Goal: Information Seeking & Learning: Check status

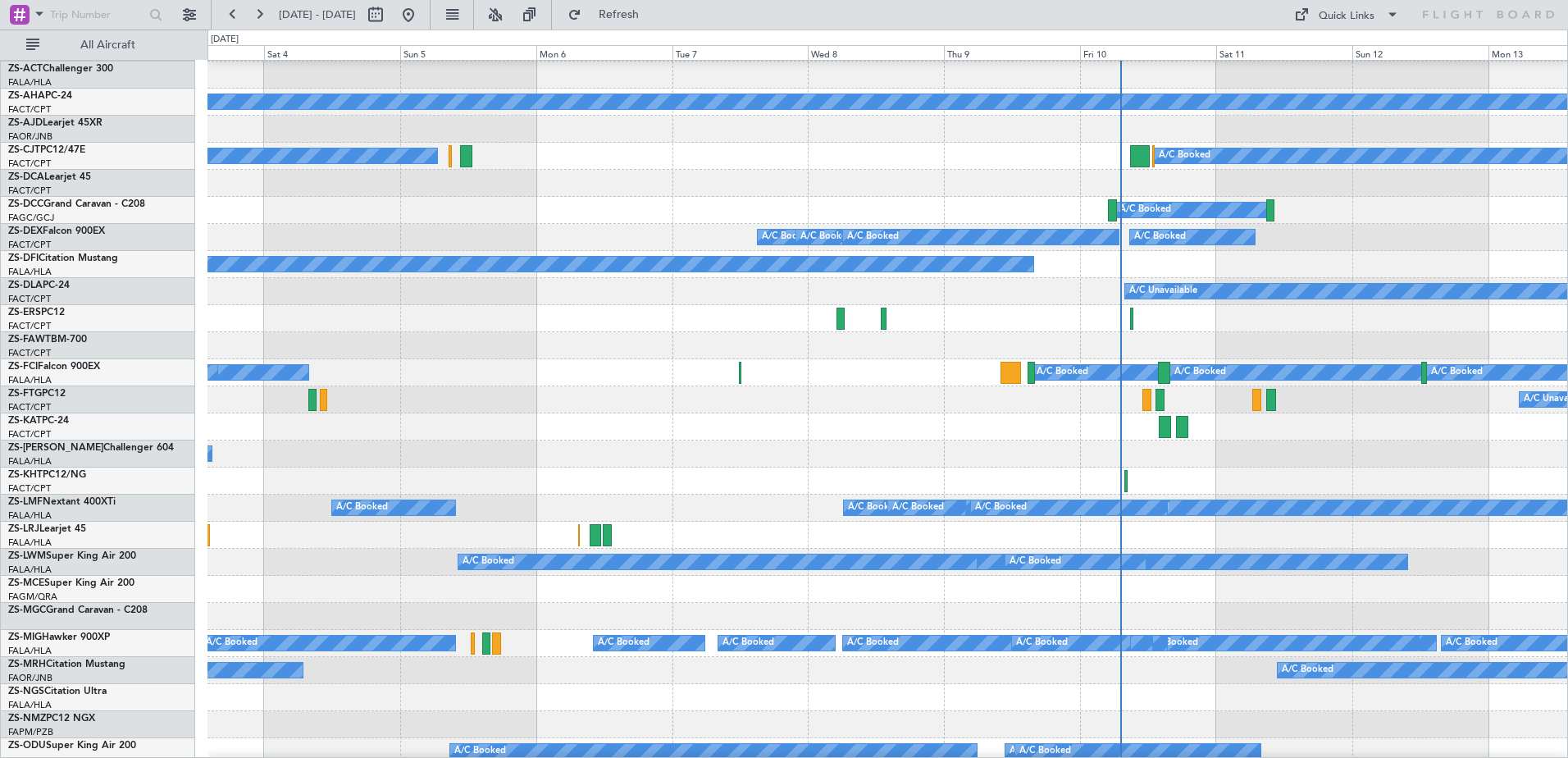
scroll to position [29, 0]
click at [630, 360] on div "A/C Booked A/C Booked A/C Booked A/C Booked A/C Unavailable A/C Unavailable A/C…" at bounding box center [887, 373] width 1359 height 27
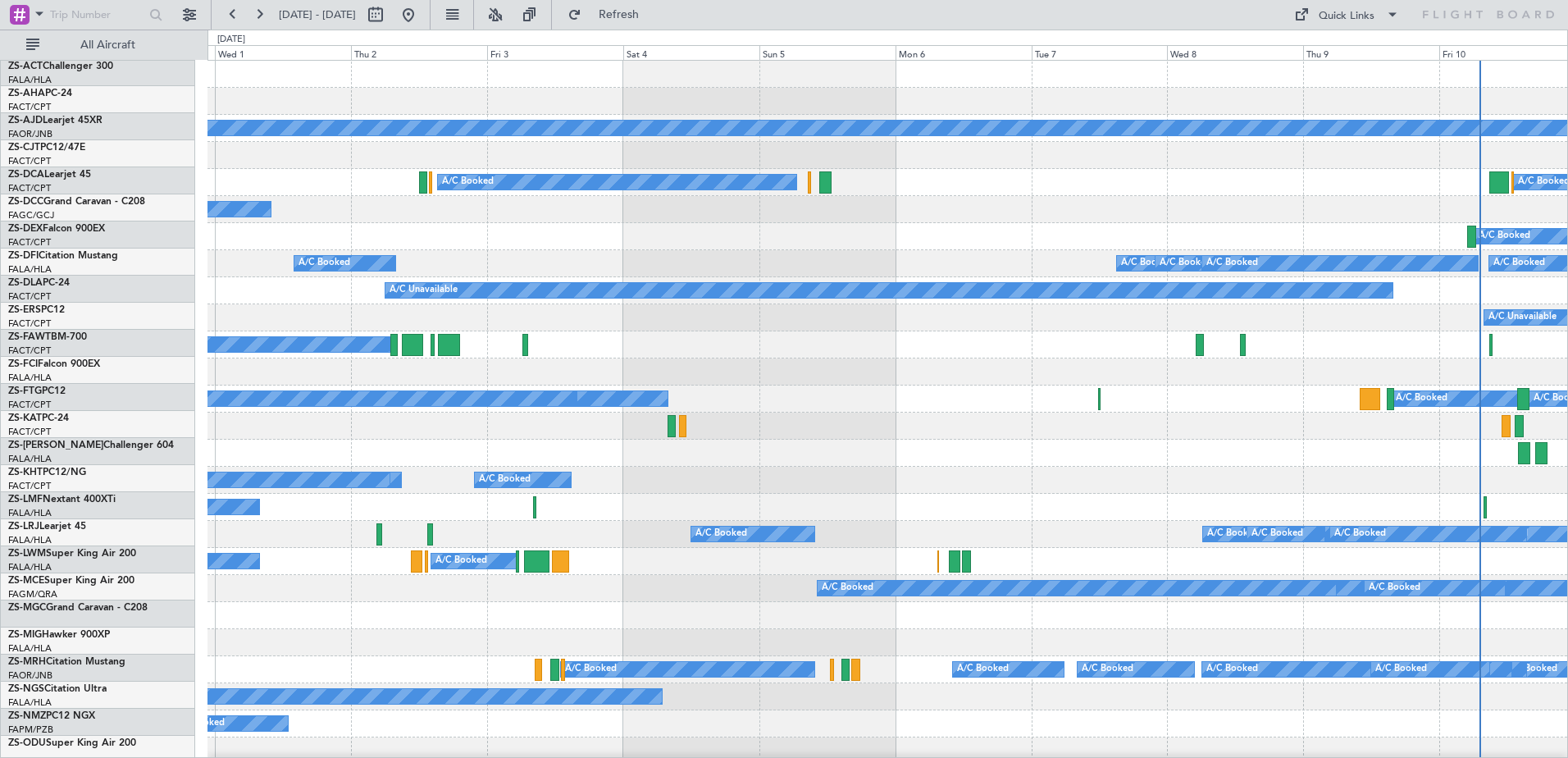
scroll to position [0, 0]
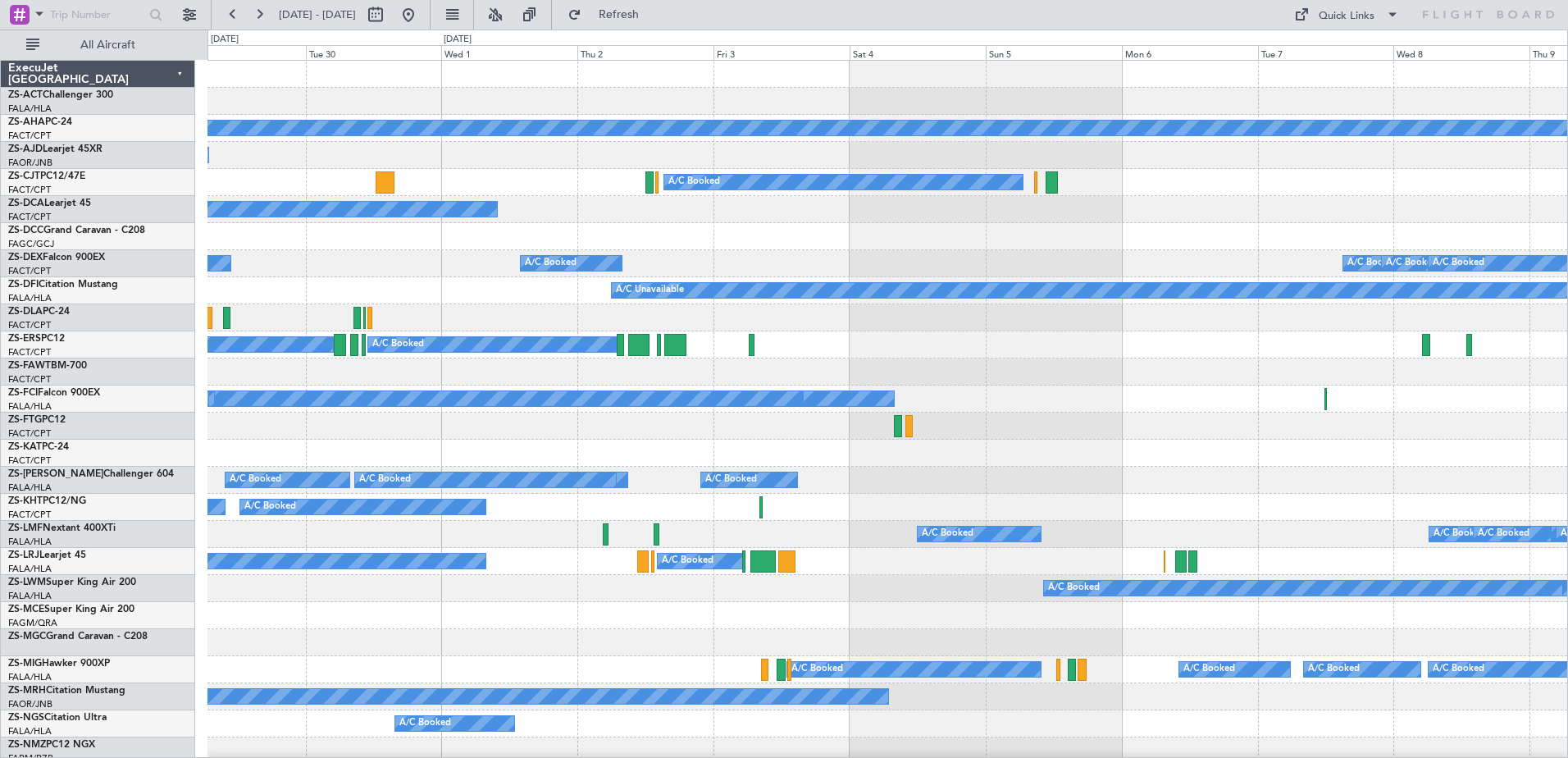
click at [1000, 436] on div "Planned Maint A/C Booked A/C Booked A/C Booked A/C Booked A/C Booked A/C Booked…" at bounding box center [887, 629] width 1359 height 1137
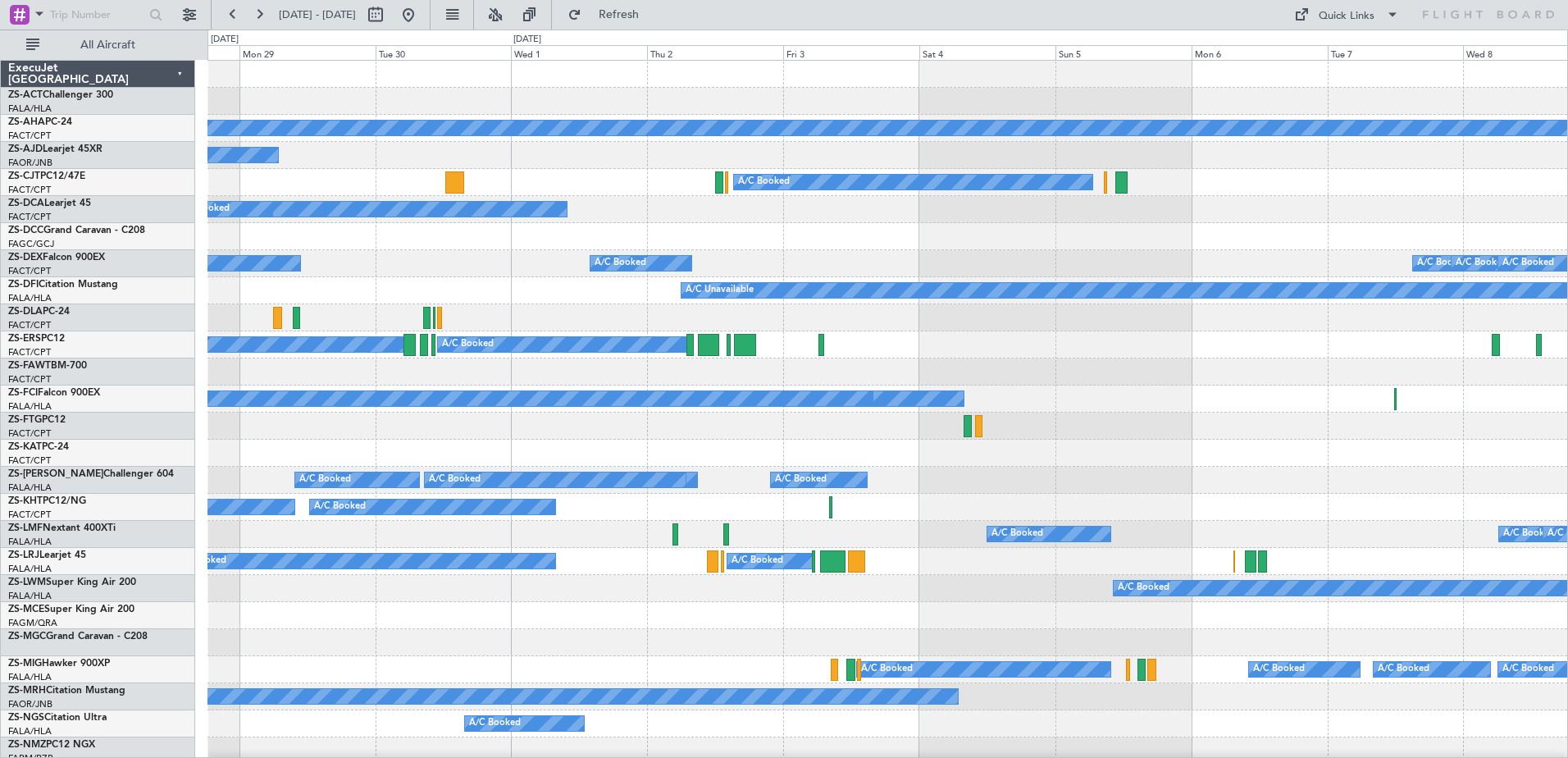
scroll to position [410, 0]
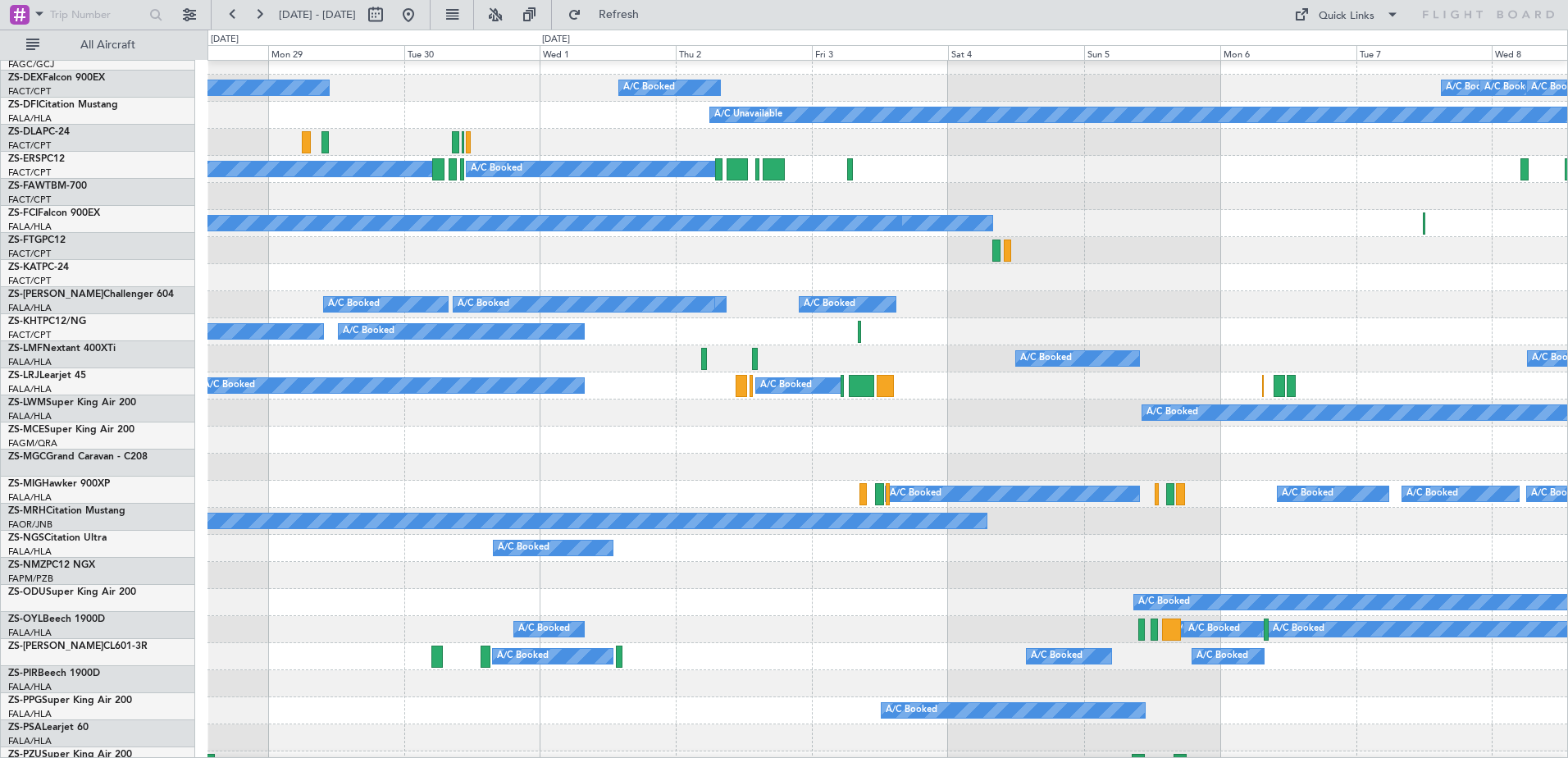
click at [393, 257] on div at bounding box center [887, 250] width 1359 height 27
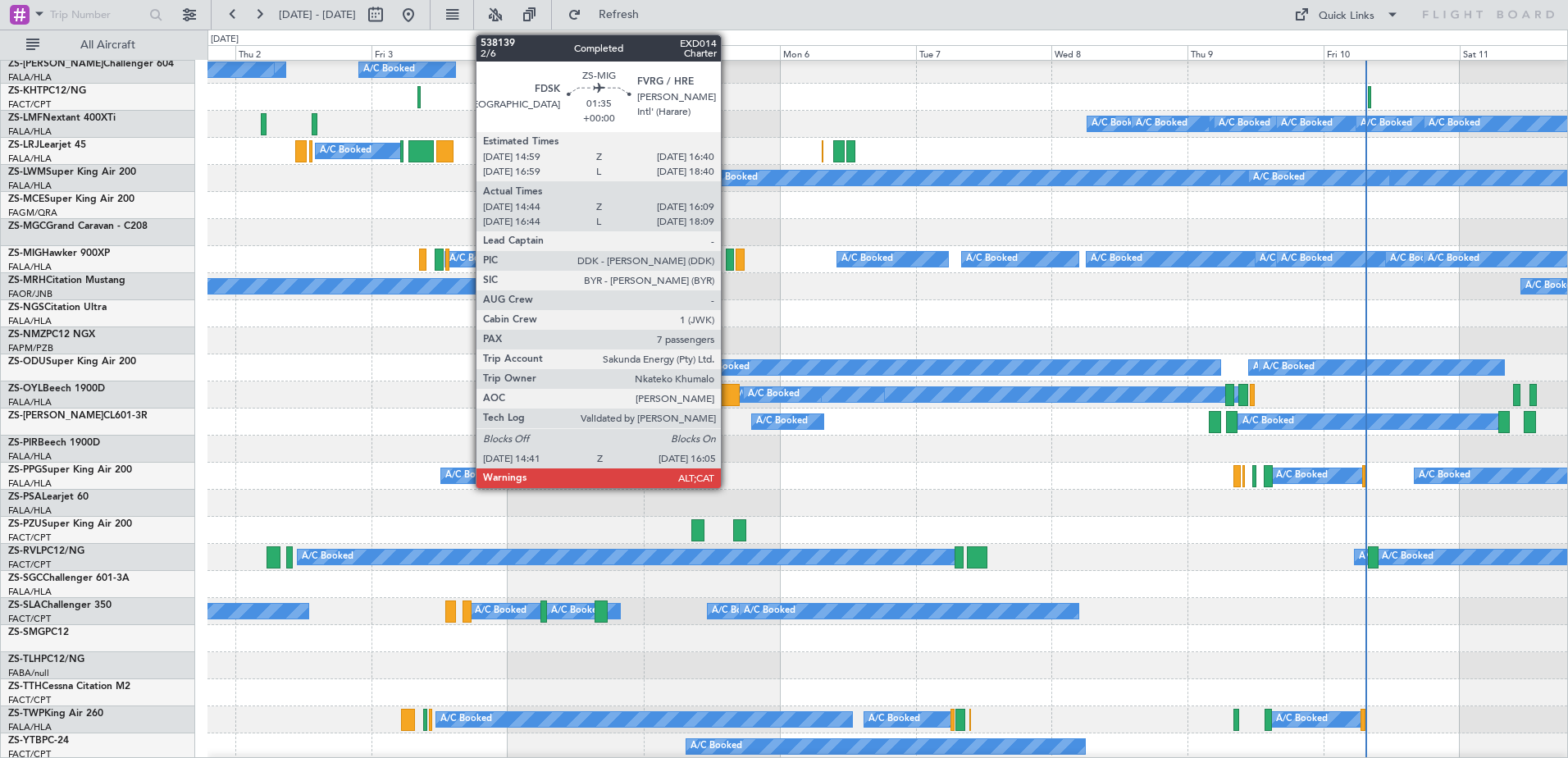
scroll to position [439, 0]
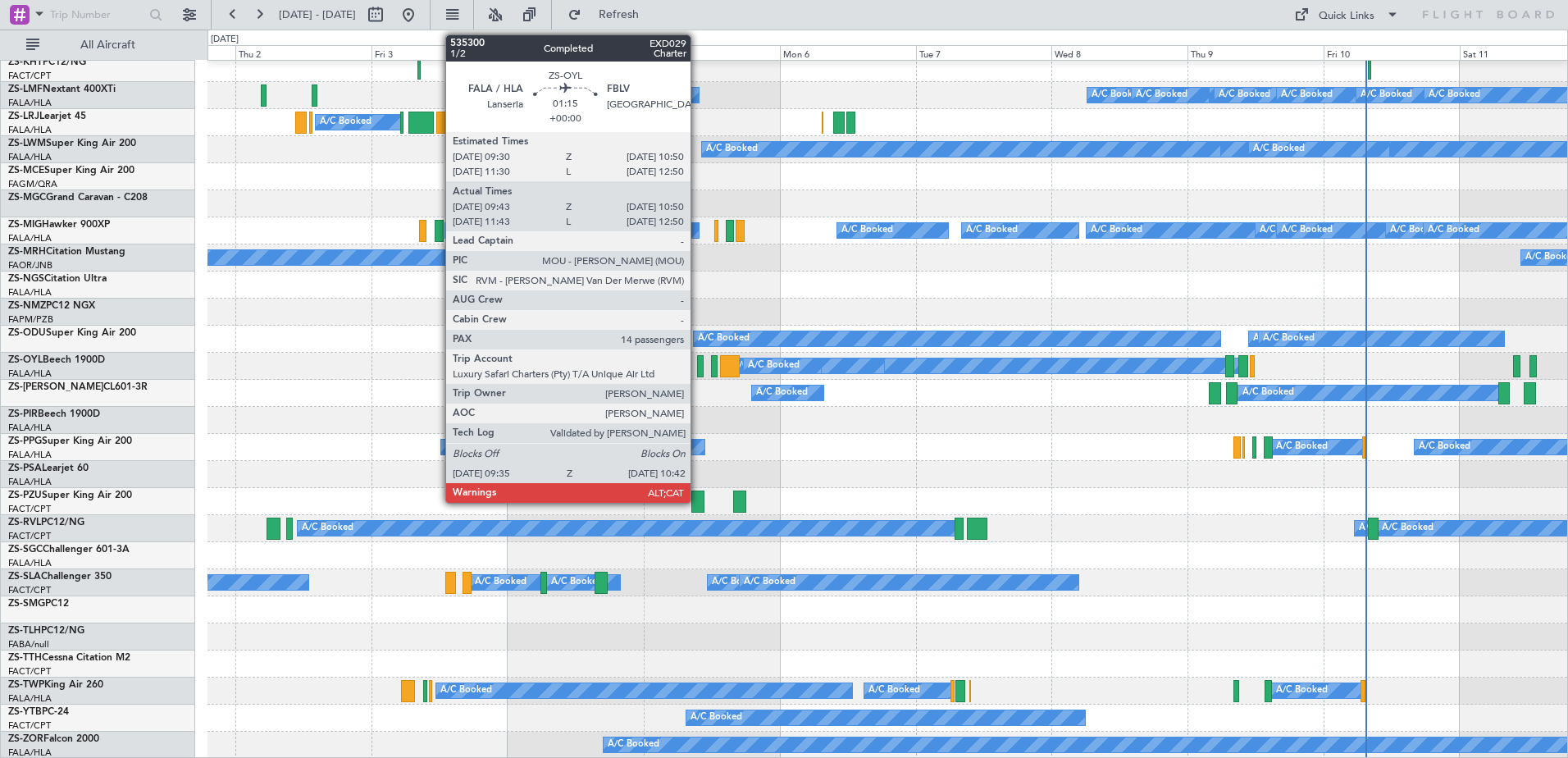
click at [698, 366] on div at bounding box center [700, 367] width 7 height 22
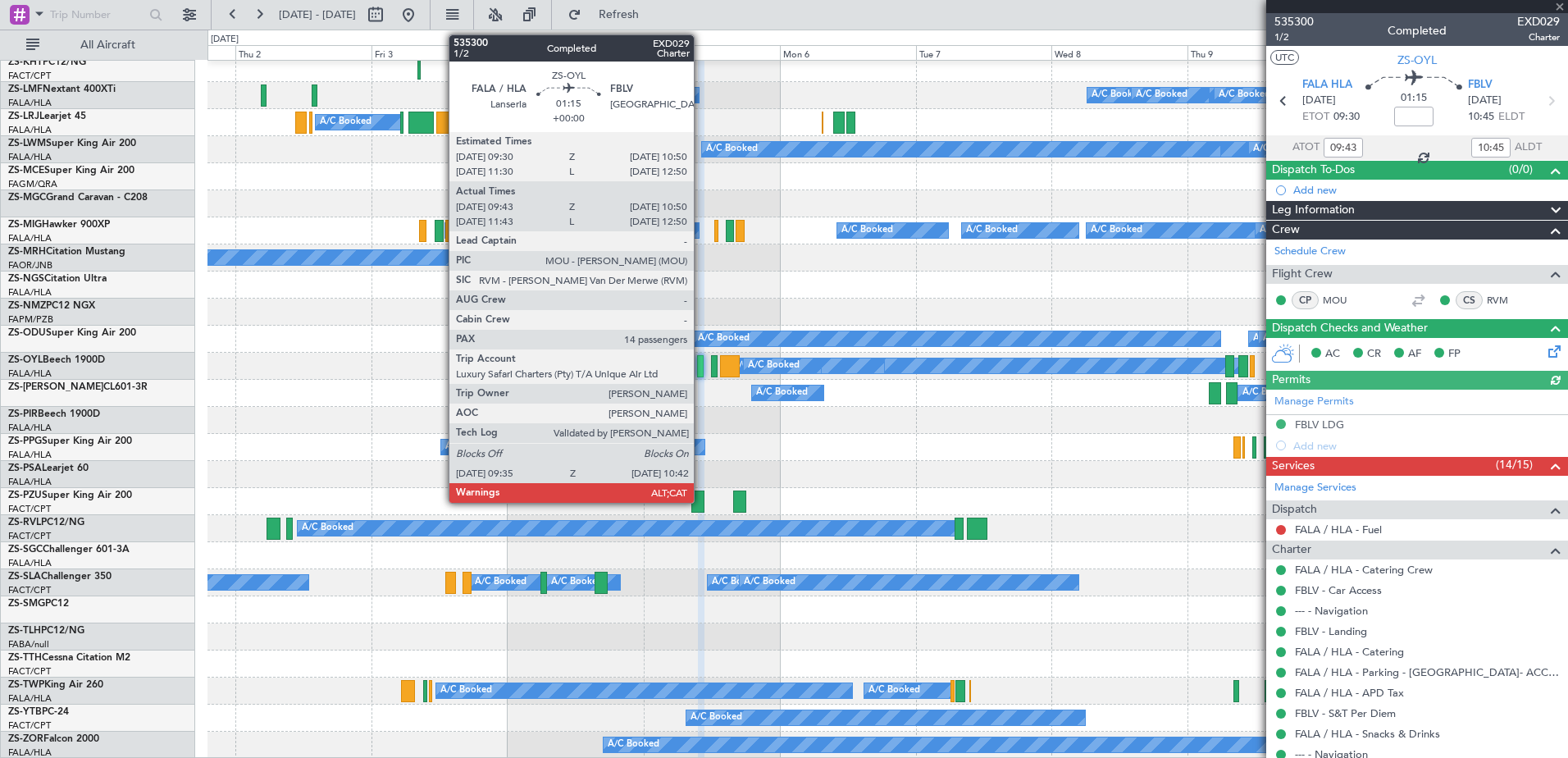
click at [701, 365] on div at bounding box center [700, 367] width 7 height 22
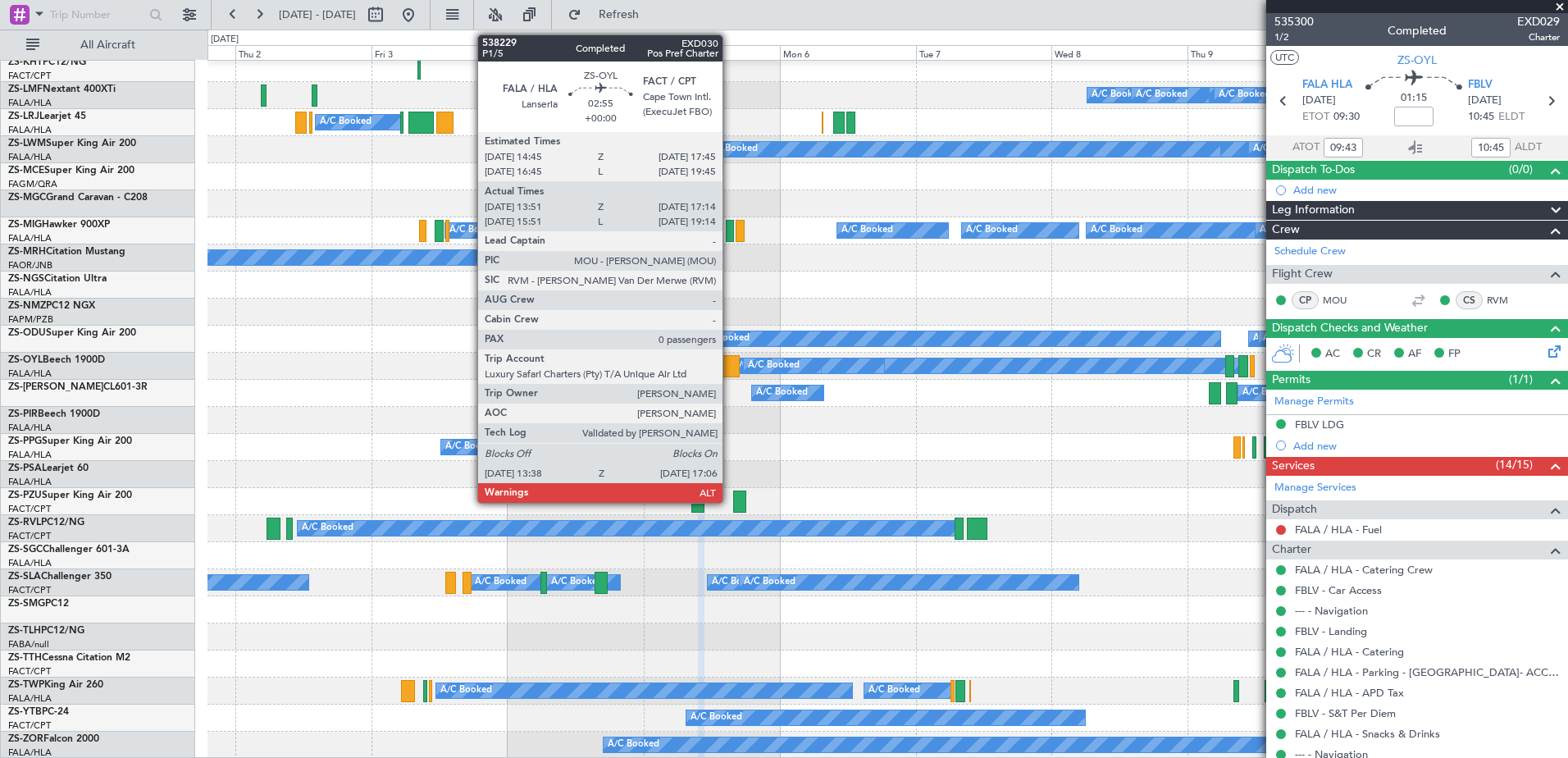
click at [730, 366] on div at bounding box center [730, 367] width 20 height 22
click at [730, 365] on div at bounding box center [730, 367] width 20 height 22
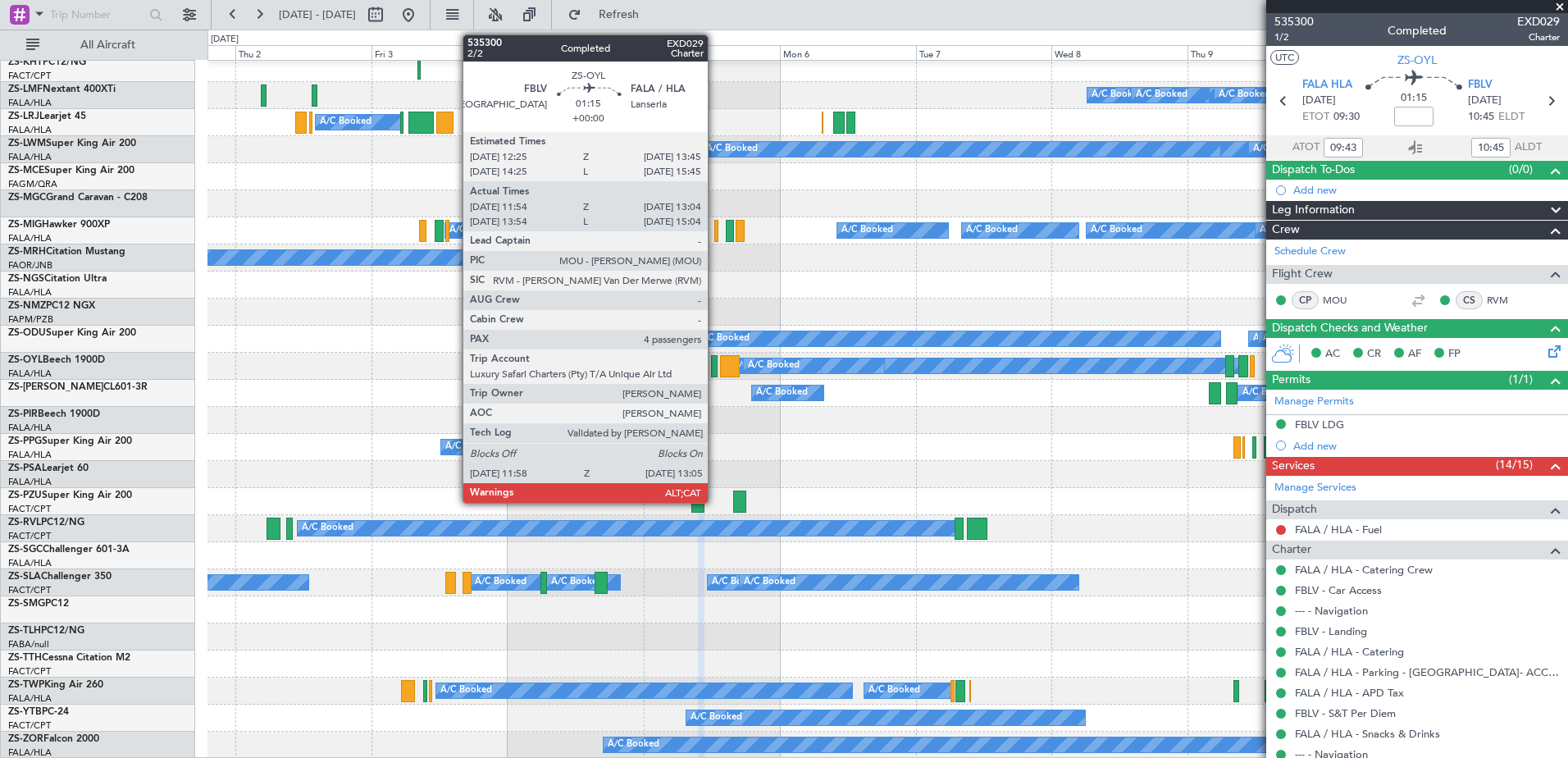
click at [715, 364] on div at bounding box center [714, 367] width 7 height 22
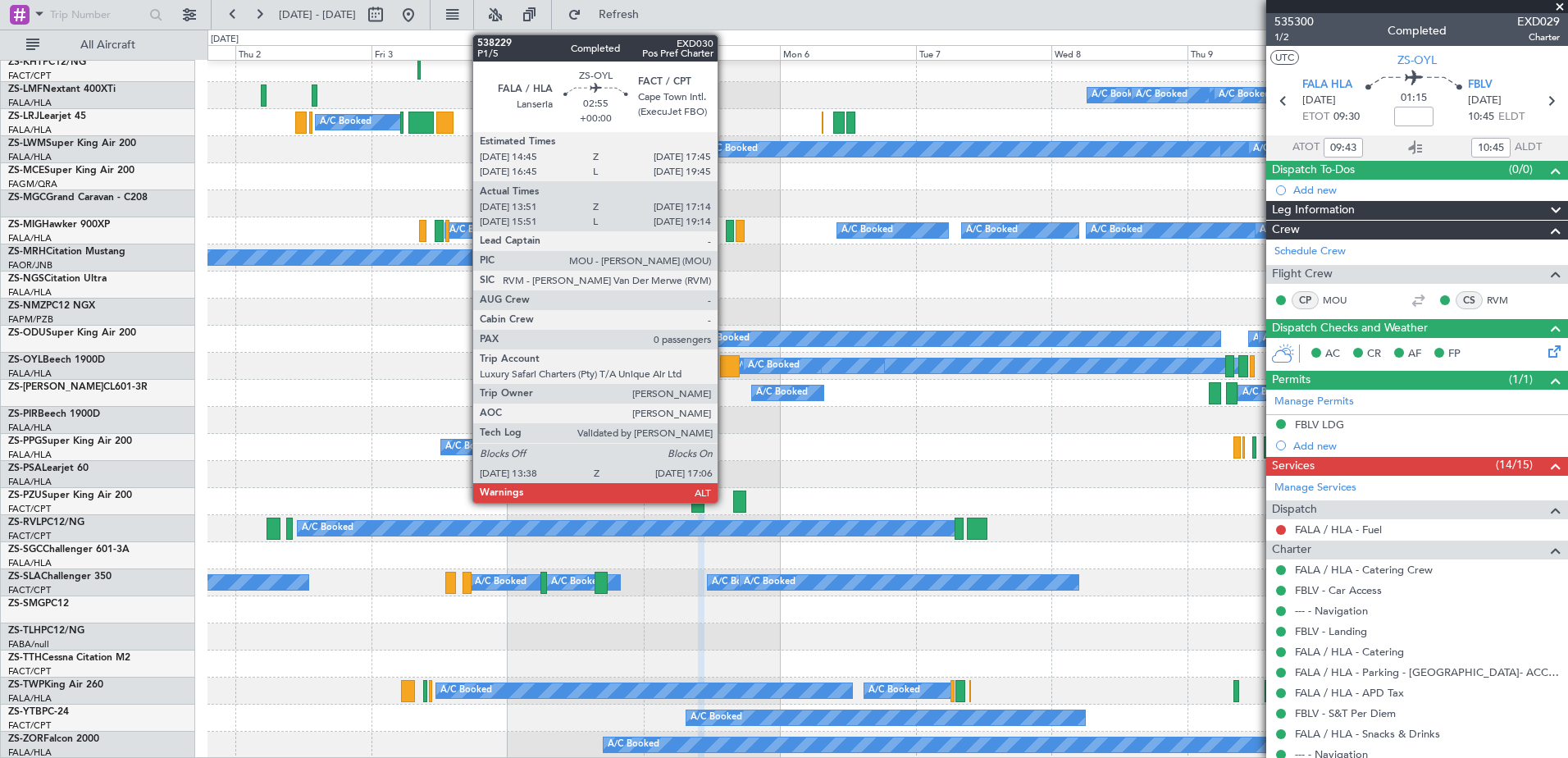
click at [725, 367] on div at bounding box center [730, 367] width 20 height 22
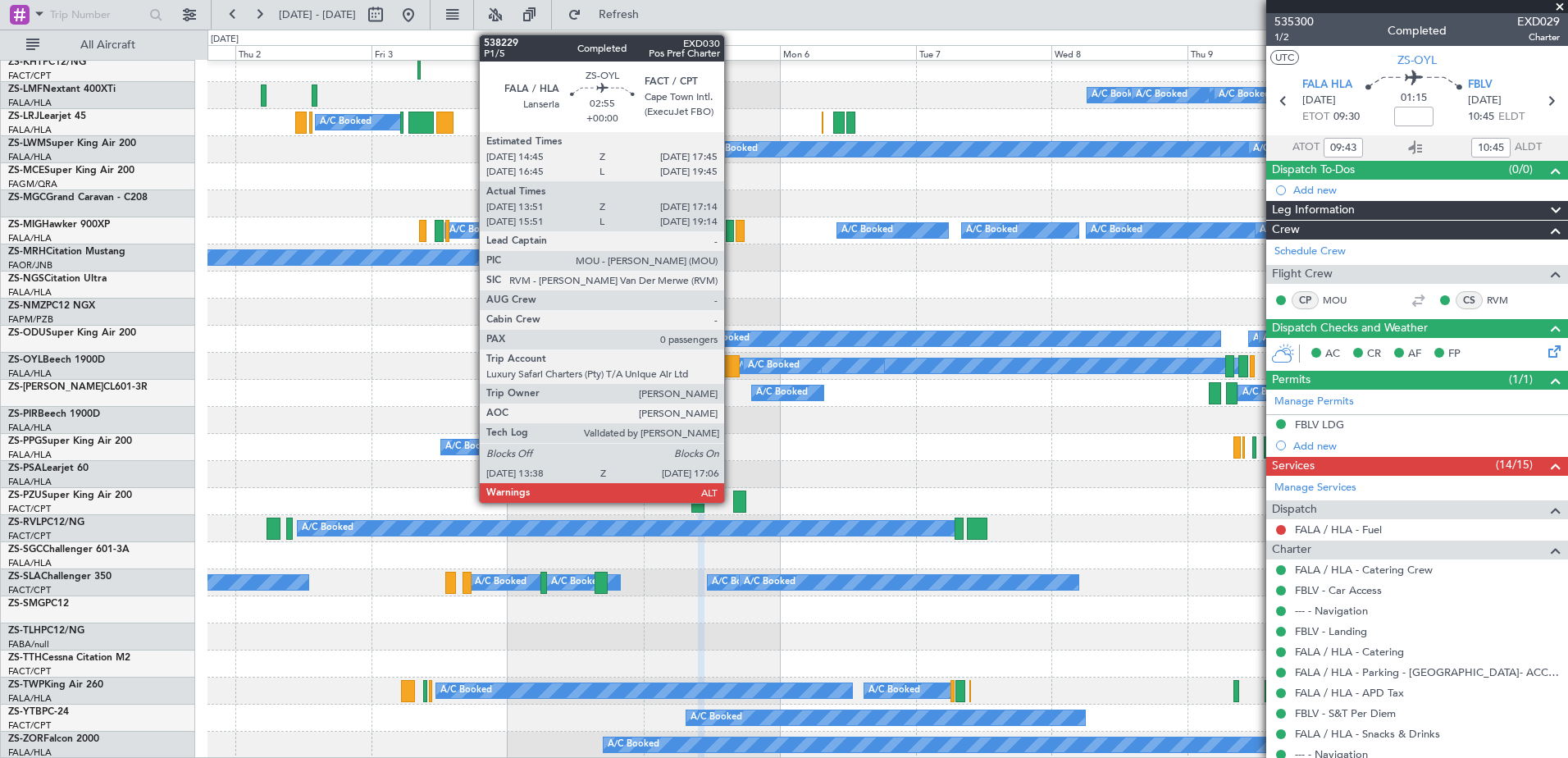
click at [732, 365] on div at bounding box center [730, 367] width 20 height 22
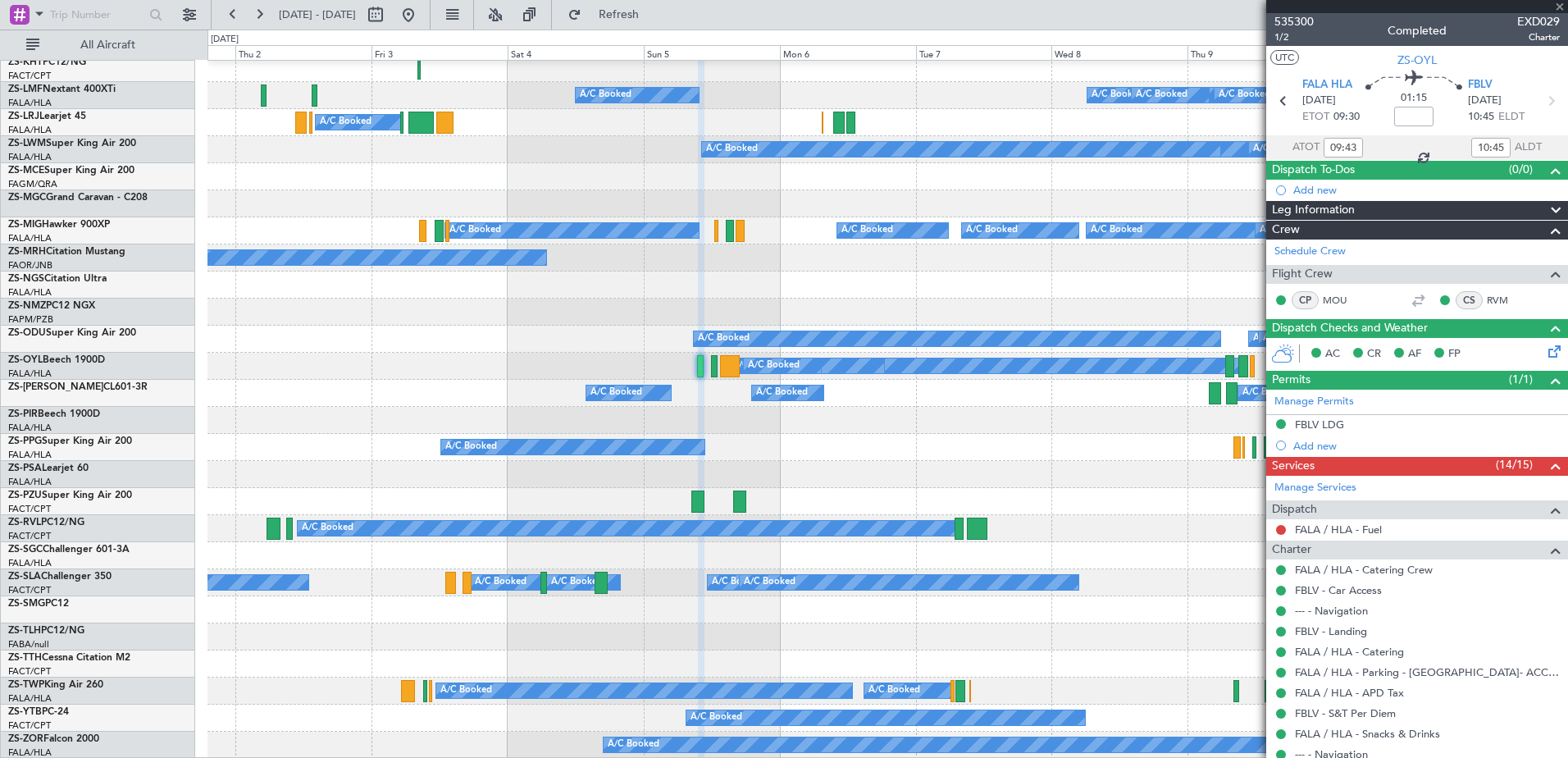
type input "13:51"
type input "17:09"
type input "0"
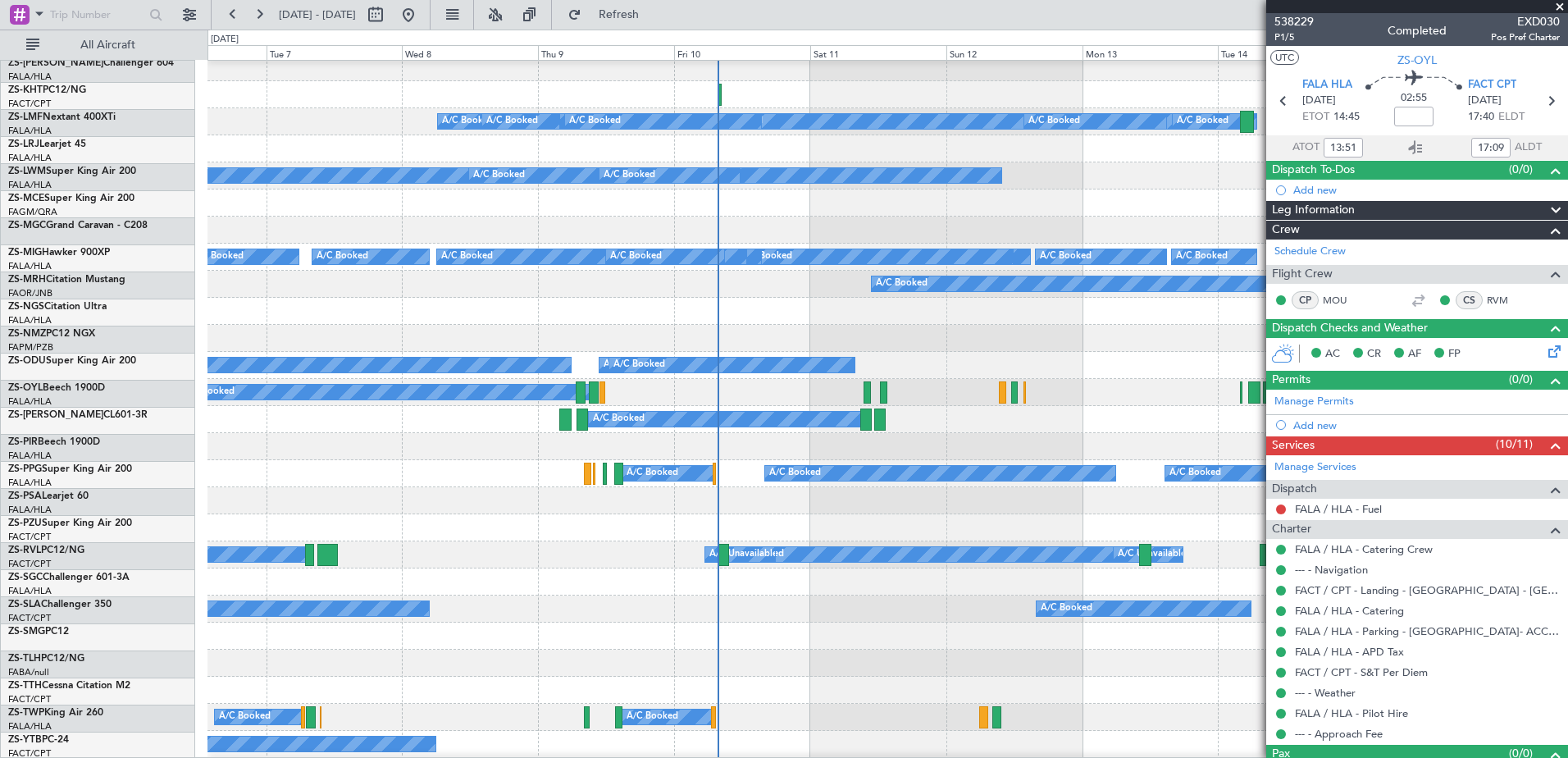
click at [408, 294] on div "A/C Booked A/C Booked" at bounding box center [887, 284] width 1359 height 27
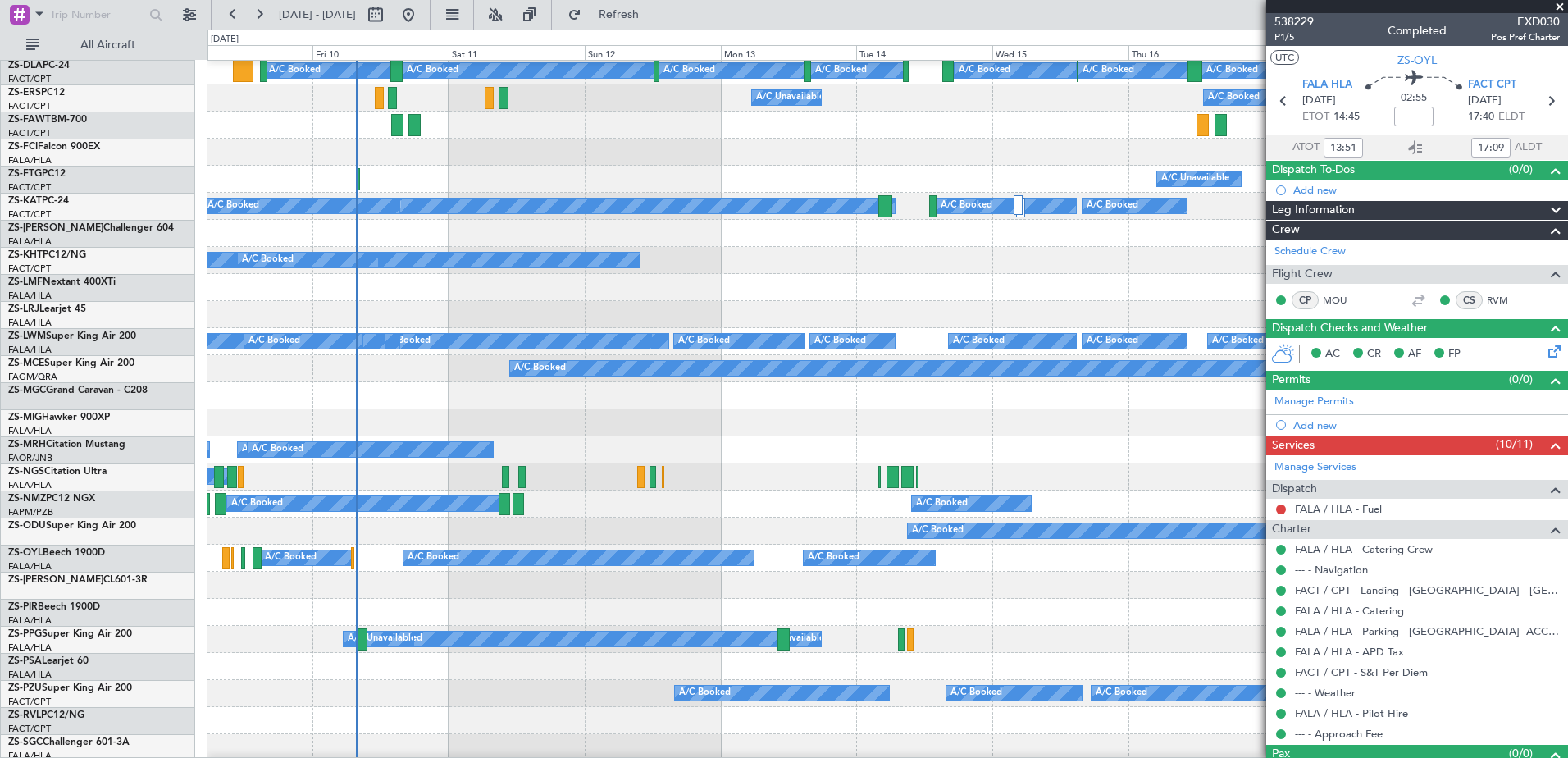
scroll to position [328, 0]
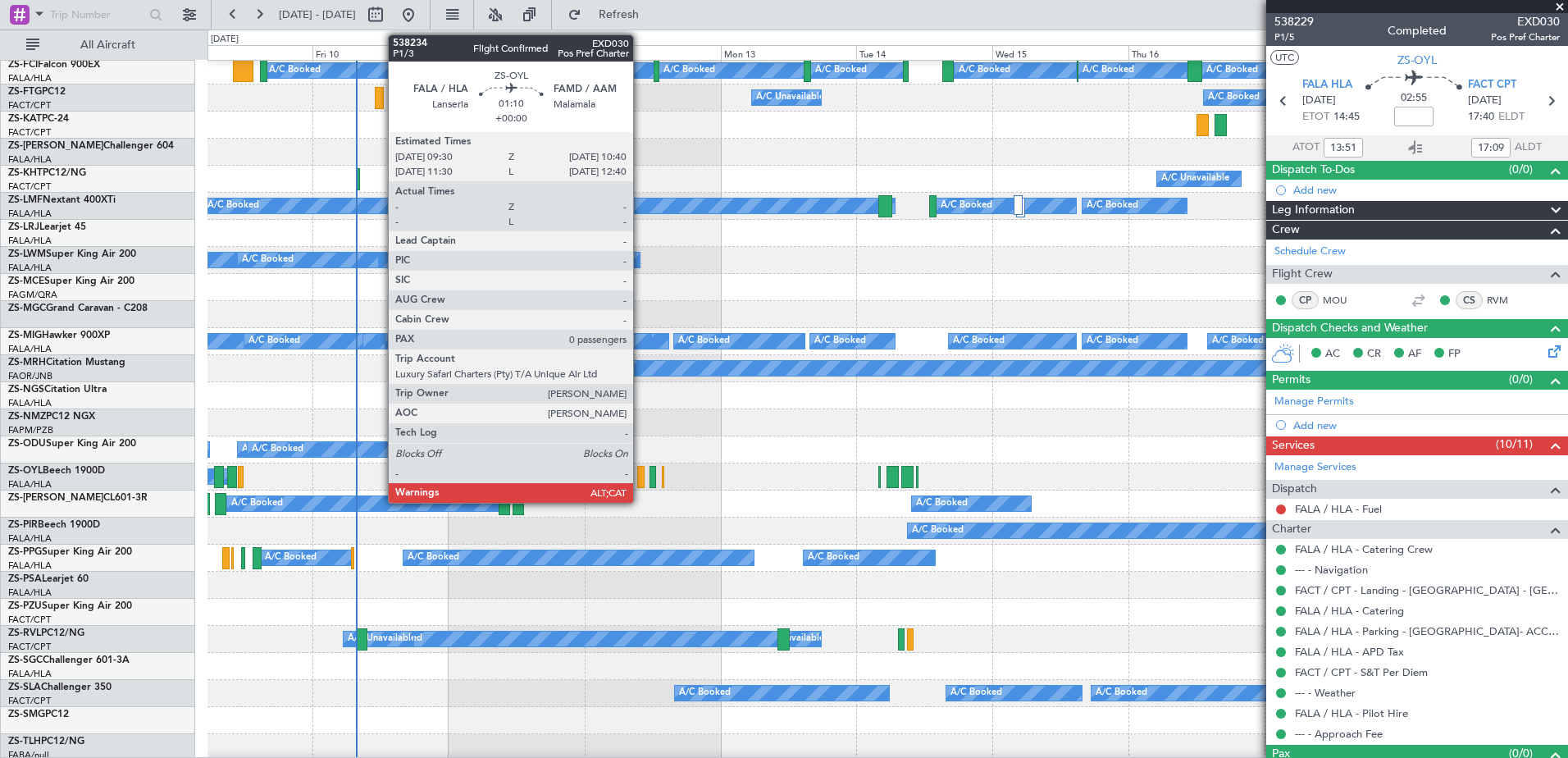
click at [641, 476] on div at bounding box center [641, 477] width 7 height 22
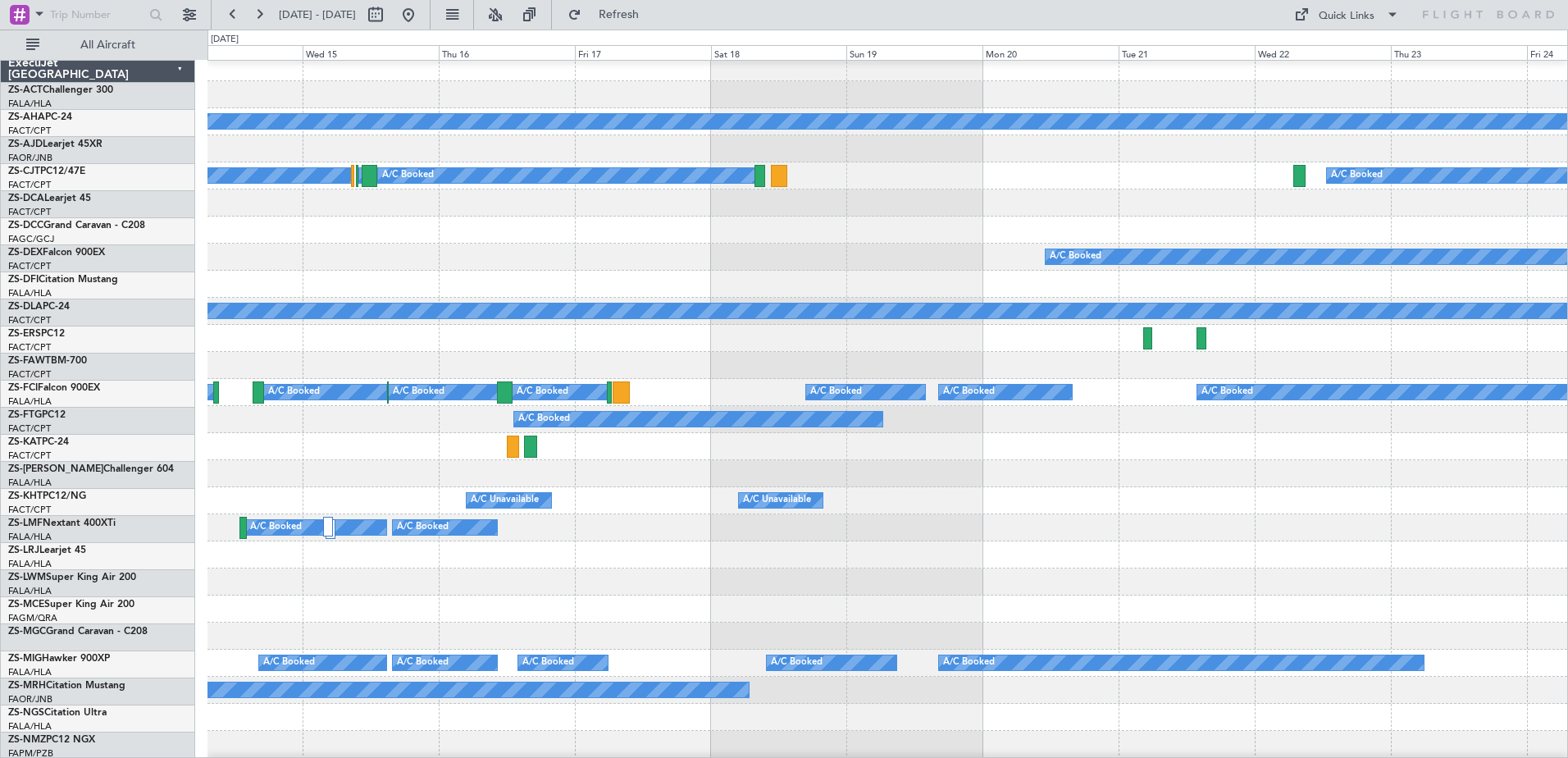
scroll to position [7, 0]
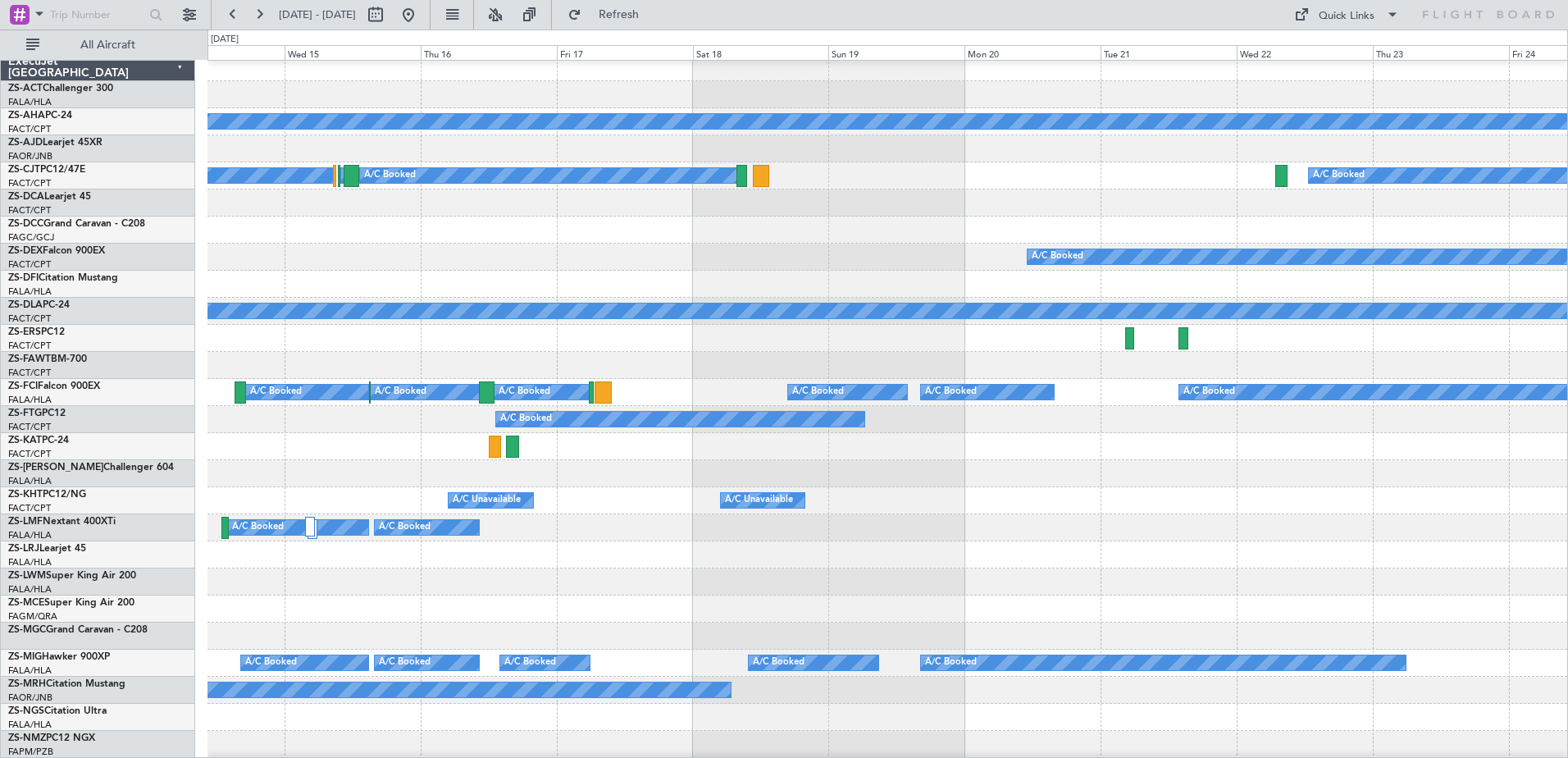
click at [102, 260] on div "Planned Maint A/C Booked A/C Booked A/C Booked A/C Booked A/C Booked A/C Booked…" at bounding box center [784, 393] width 1568 height 728
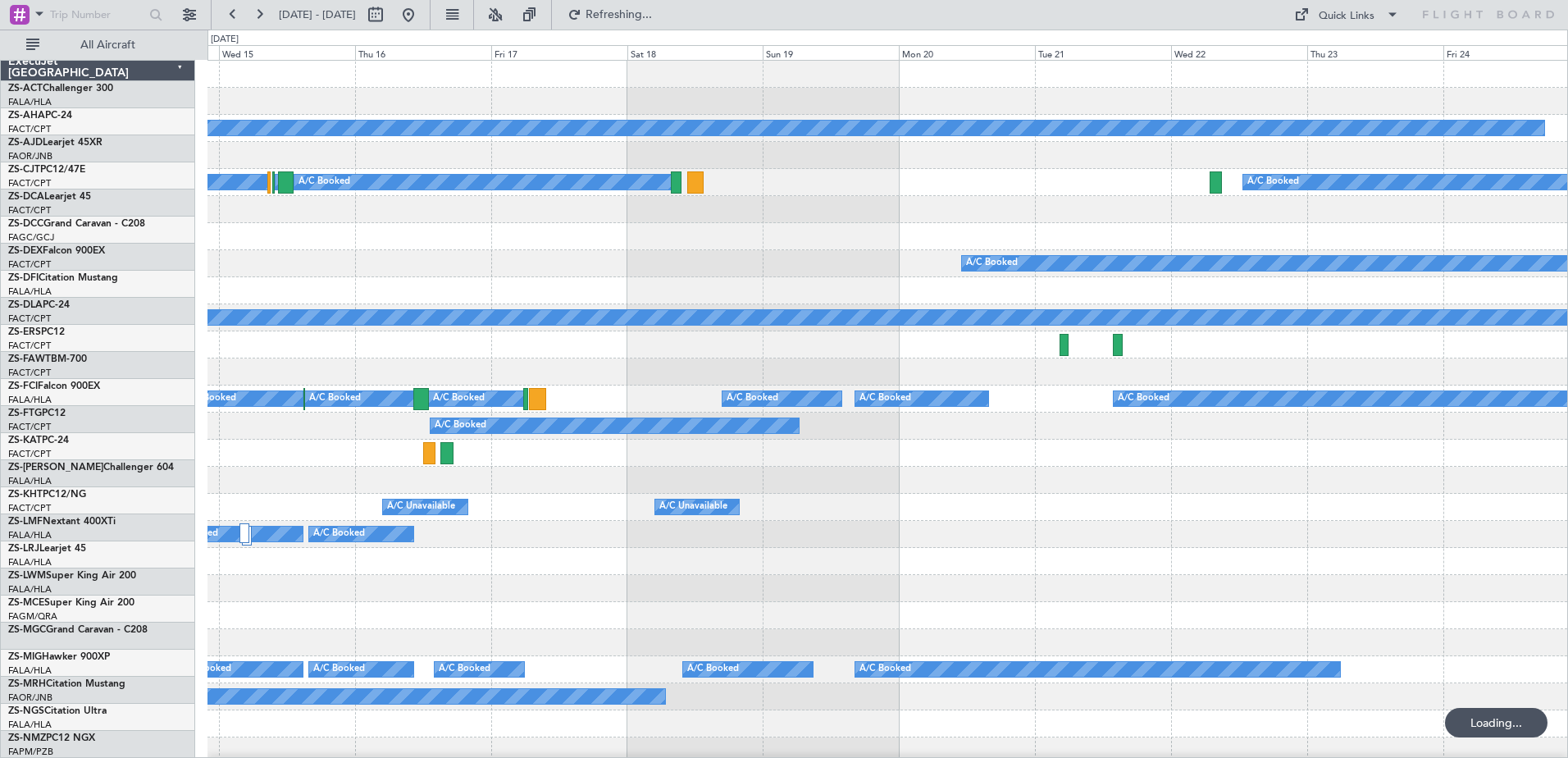
scroll to position [0, 0]
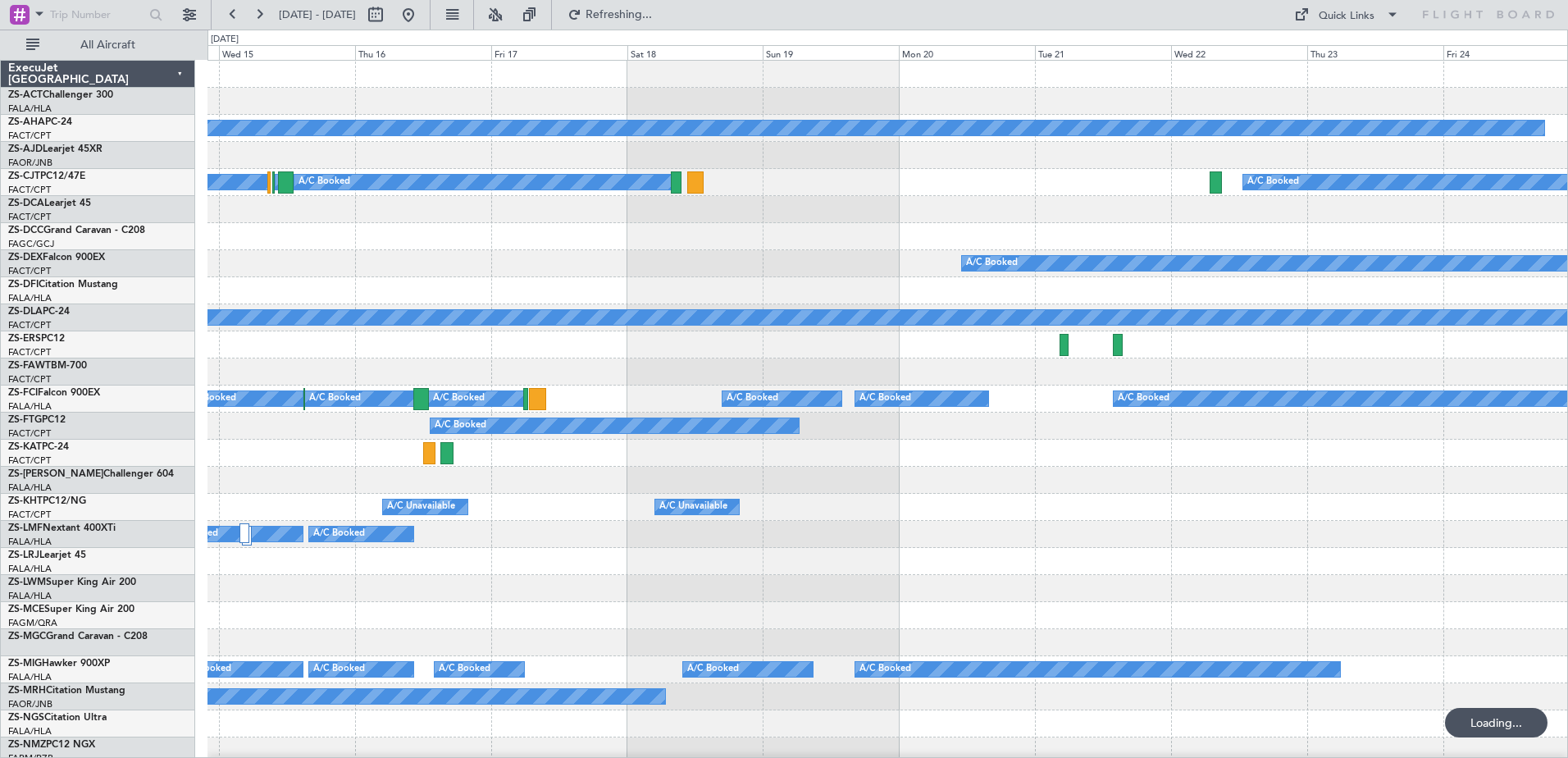
click at [798, 240] on div at bounding box center [887, 236] width 1359 height 27
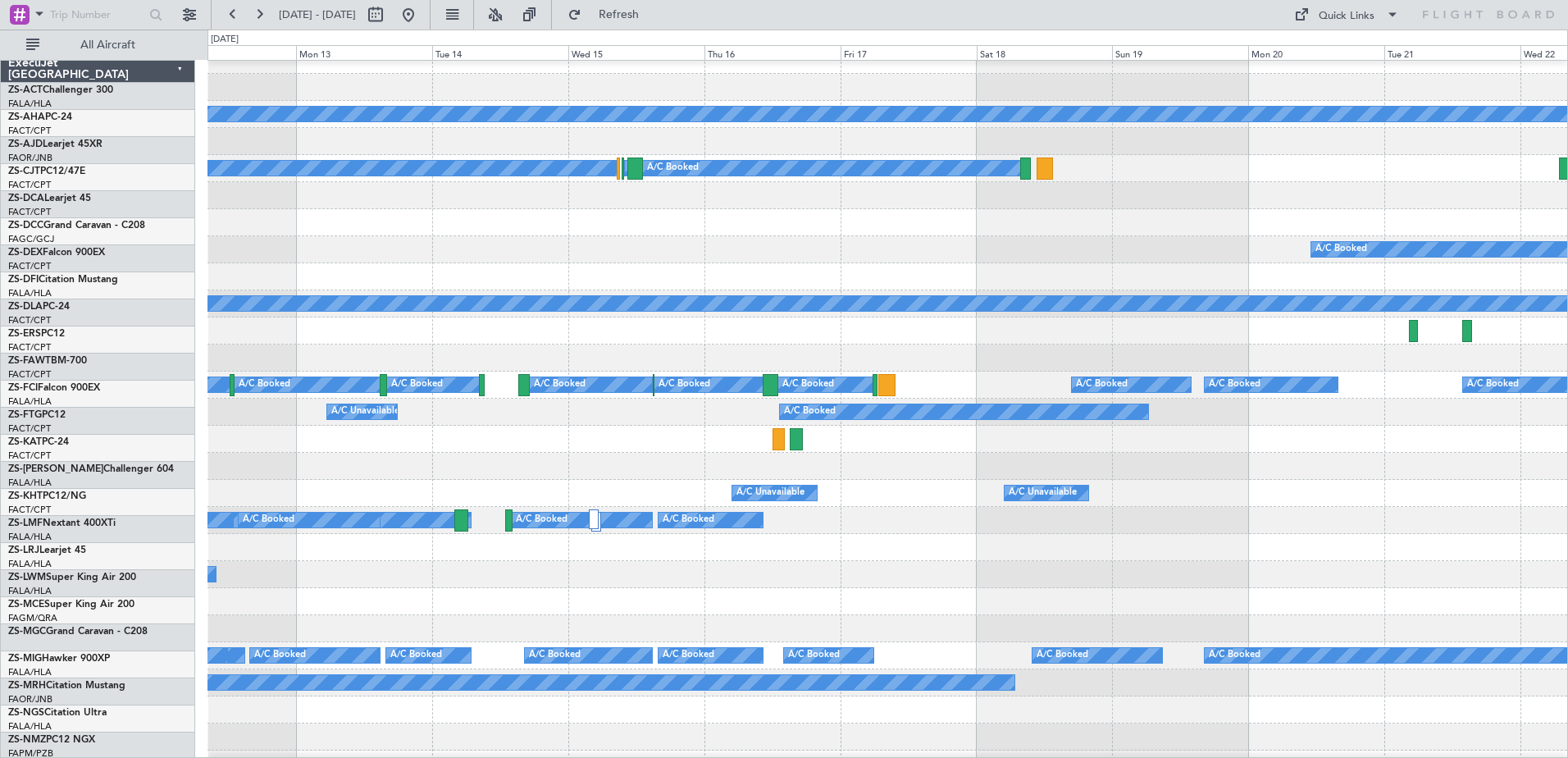
scroll to position [15, 0]
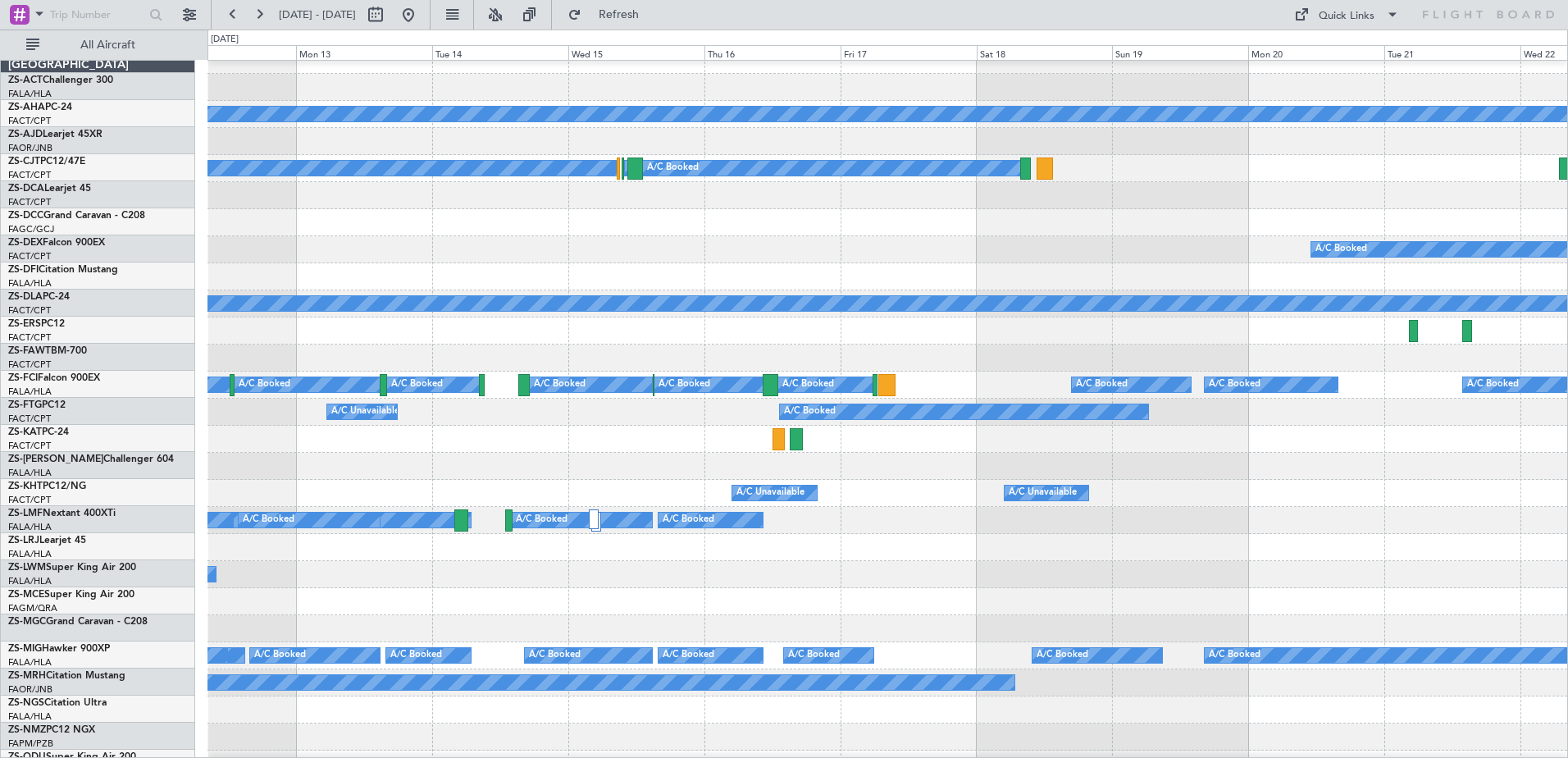
click at [970, 286] on div at bounding box center [887, 276] width 1359 height 27
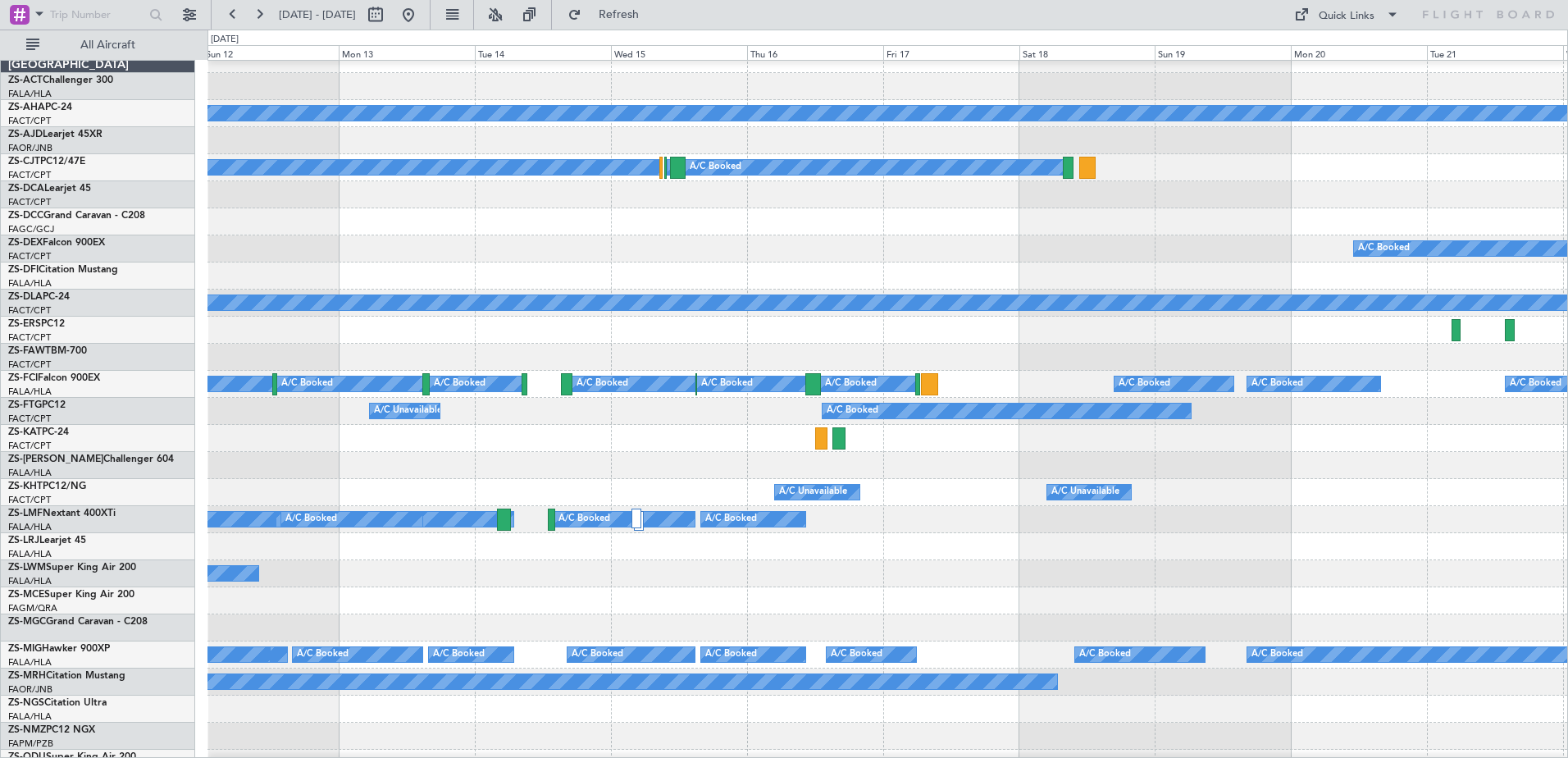
scroll to position [0, 0]
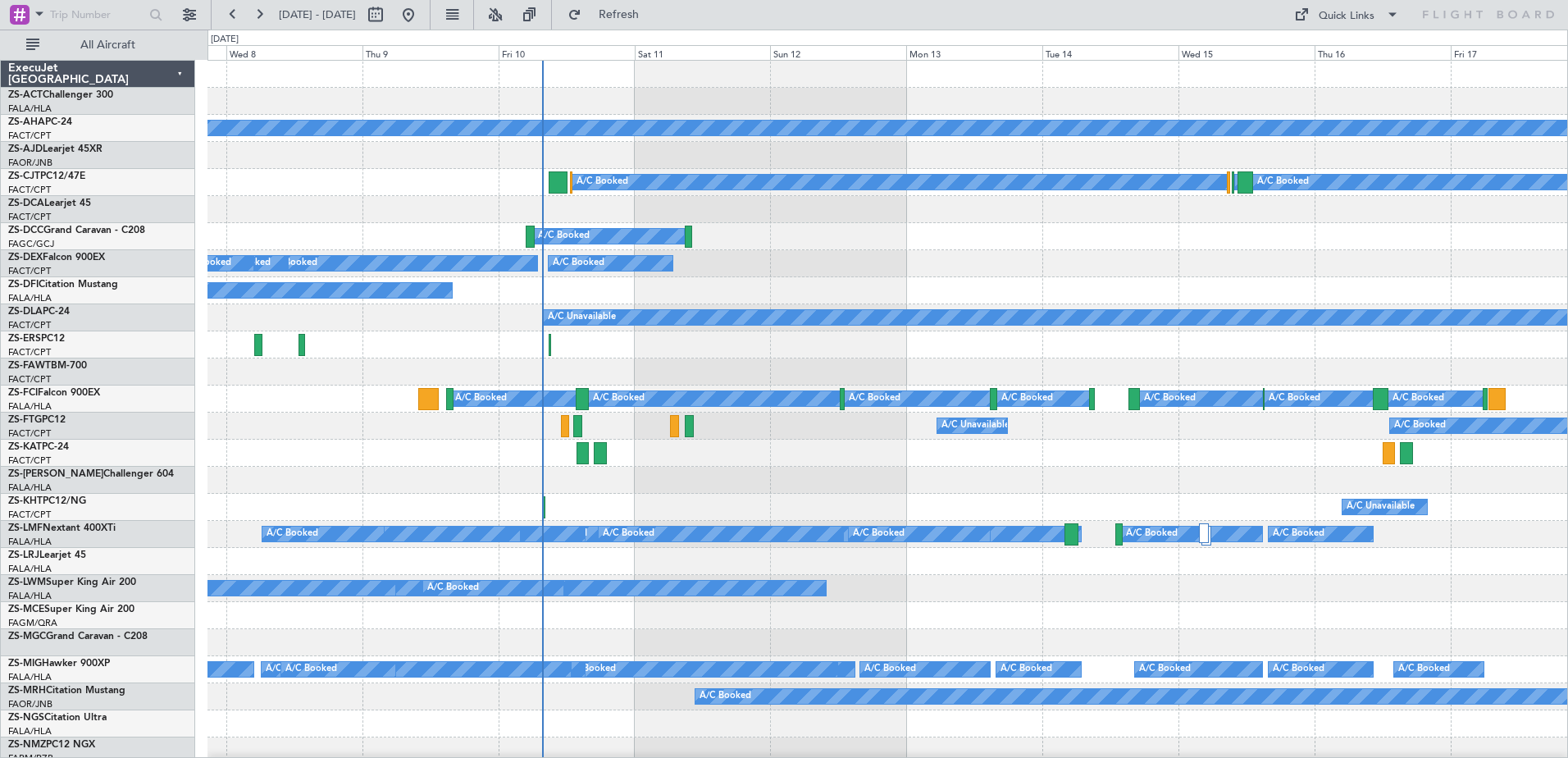
click at [859, 268] on div "A/C Booked A/C Booked A/C Booked A/C Booked" at bounding box center [887, 263] width 1359 height 27
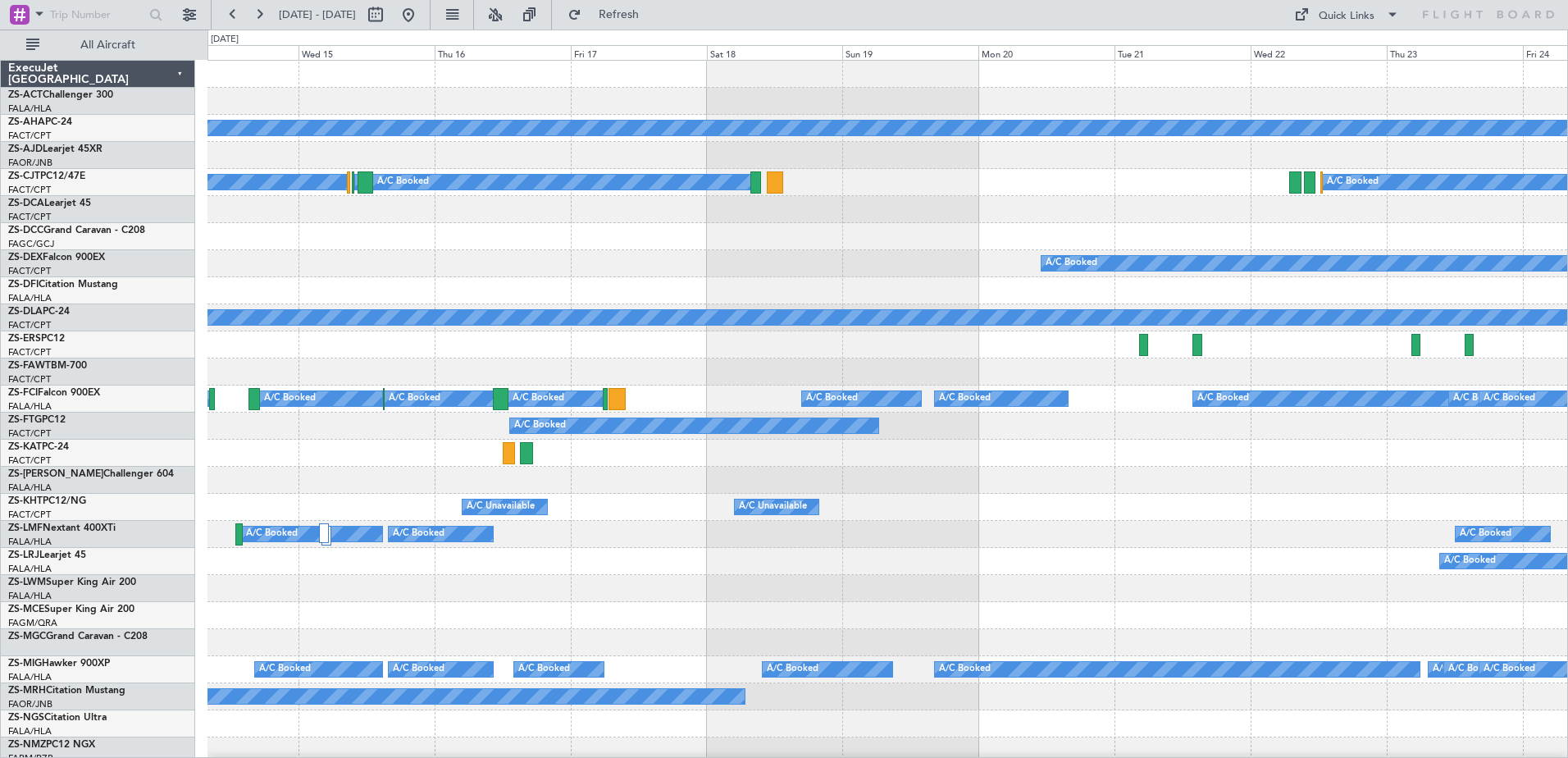
click at [351, 249] on div at bounding box center [887, 236] width 1359 height 27
click at [21, 7] on div at bounding box center [20, 15] width 20 height 20
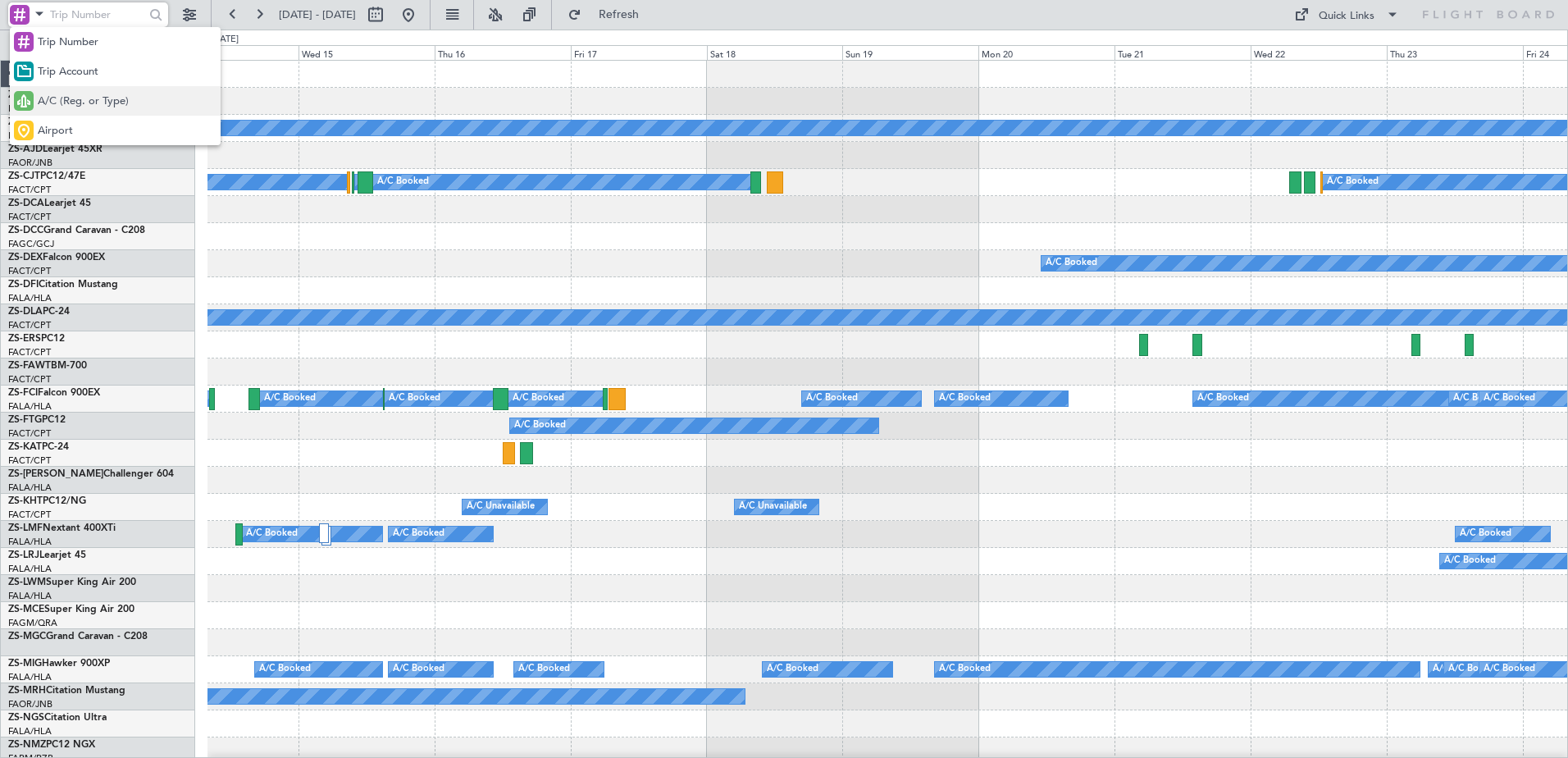
click at [71, 100] on span "A/C (Reg. or Type)" at bounding box center [83, 101] width 91 height 17
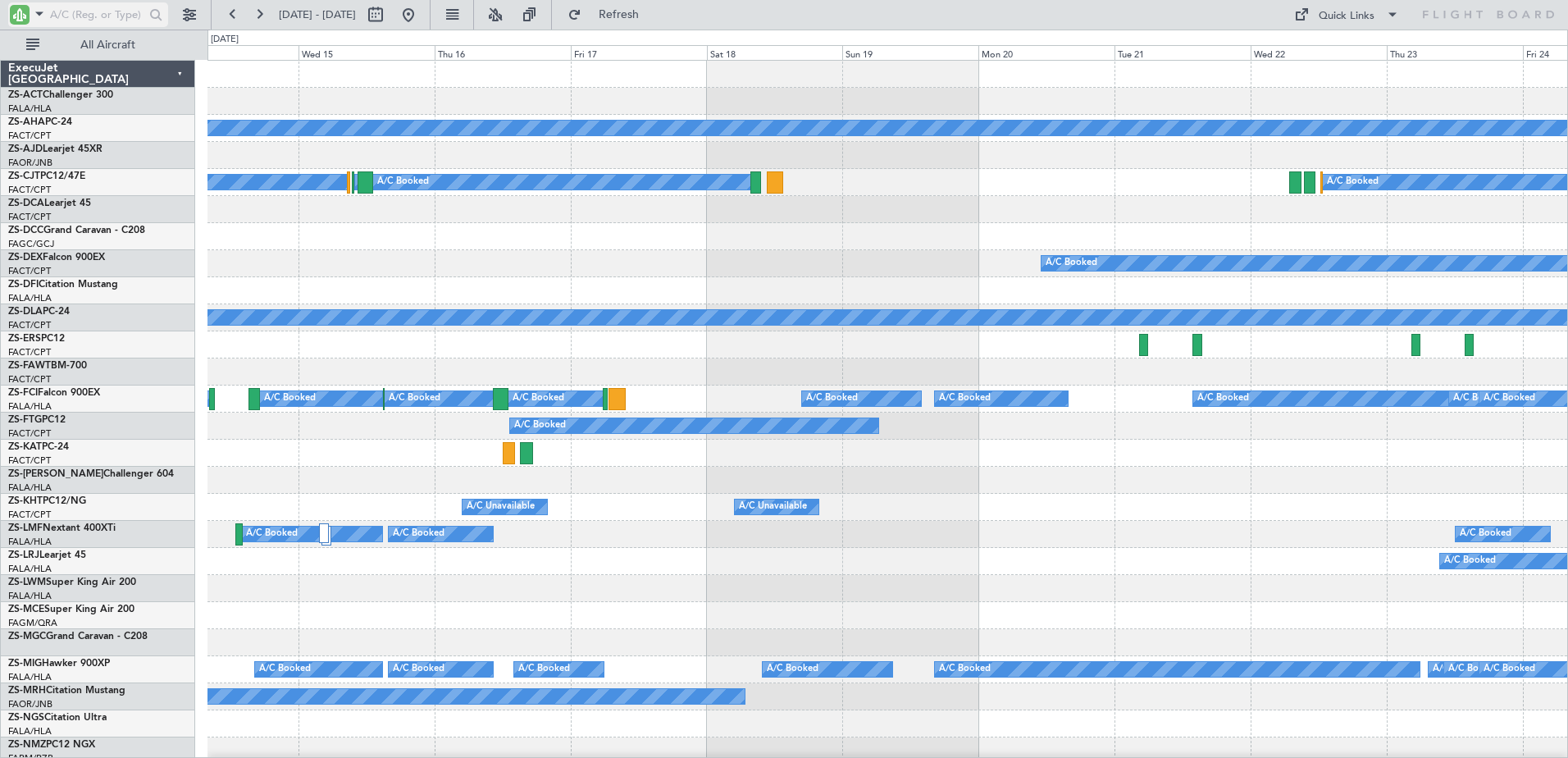
click at [101, 6] on input "text" at bounding box center [96, 14] width 94 height 25
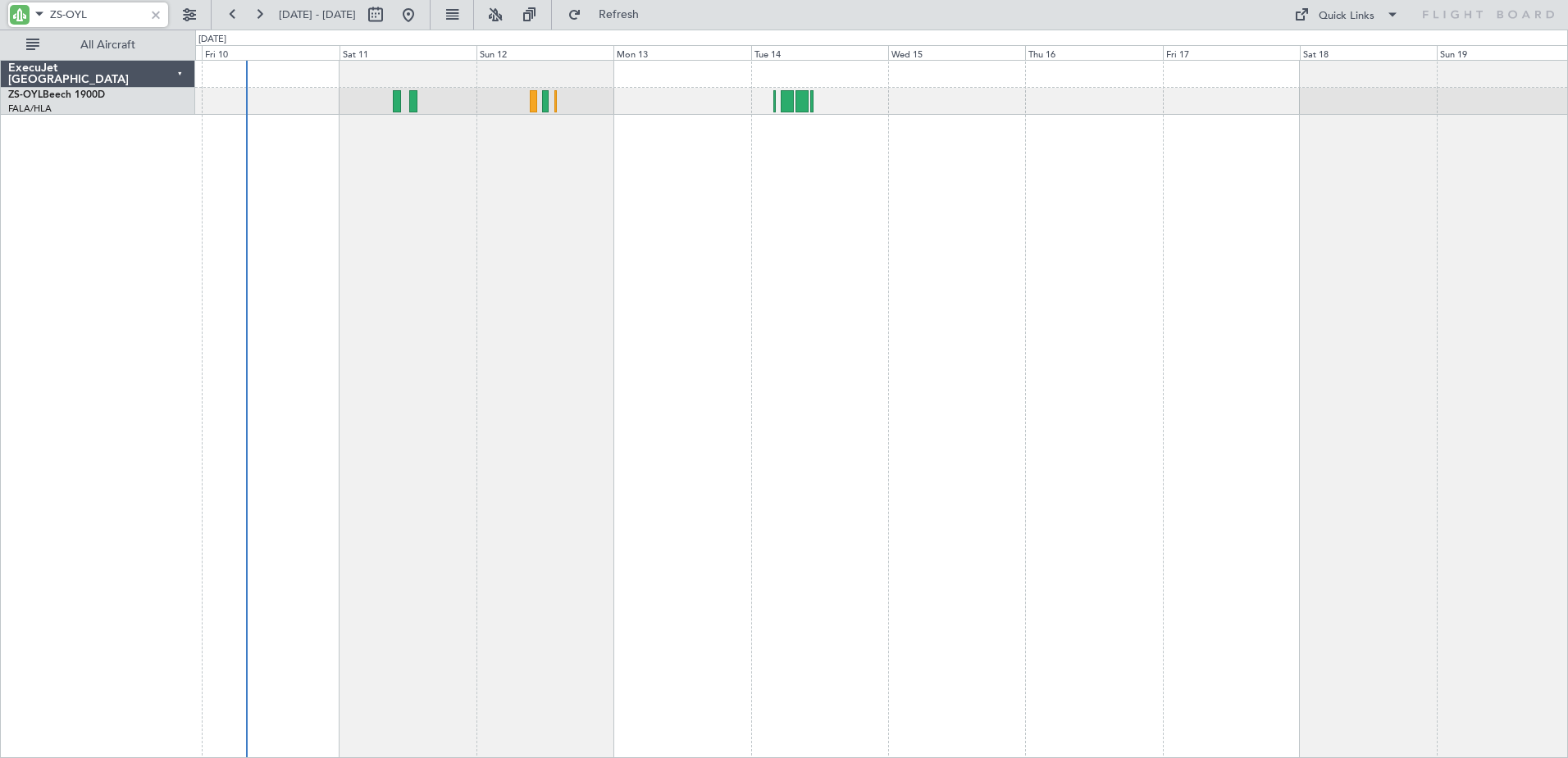
click at [1040, 417] on div "A/C Booked A/C Booked A/C Booked A/C Booked A/C Booked A/C Booked A/C Booked A/…" at bounding box center [882, 408] width 1372 height 698
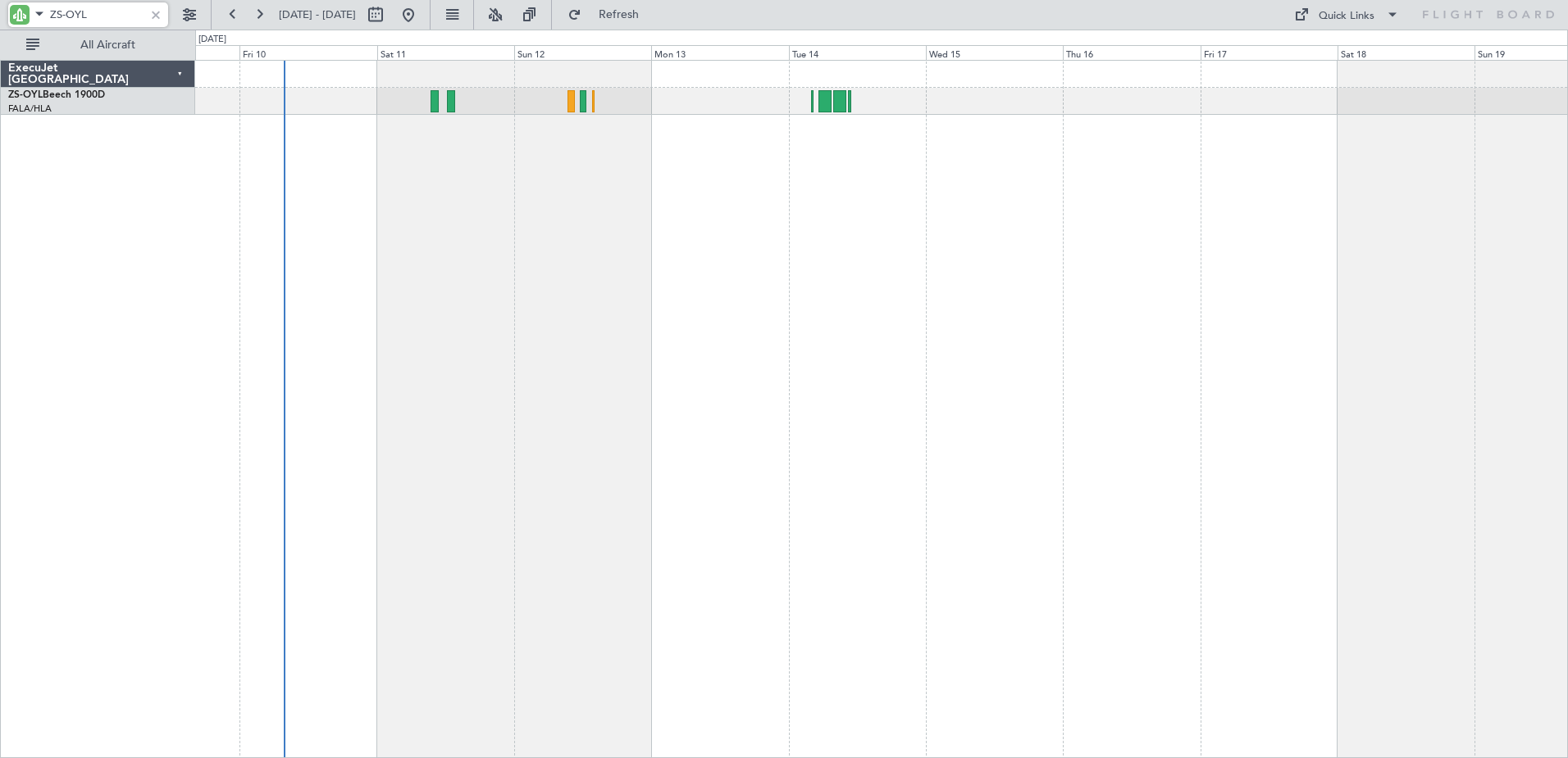
click at [667, 490] on div "A/C Booked A/C Booked A/C Booked A/C Booked A/C Booked A/C Booked A/C Booked A/…" at bounding box center [882, 408] width 1372 height 698
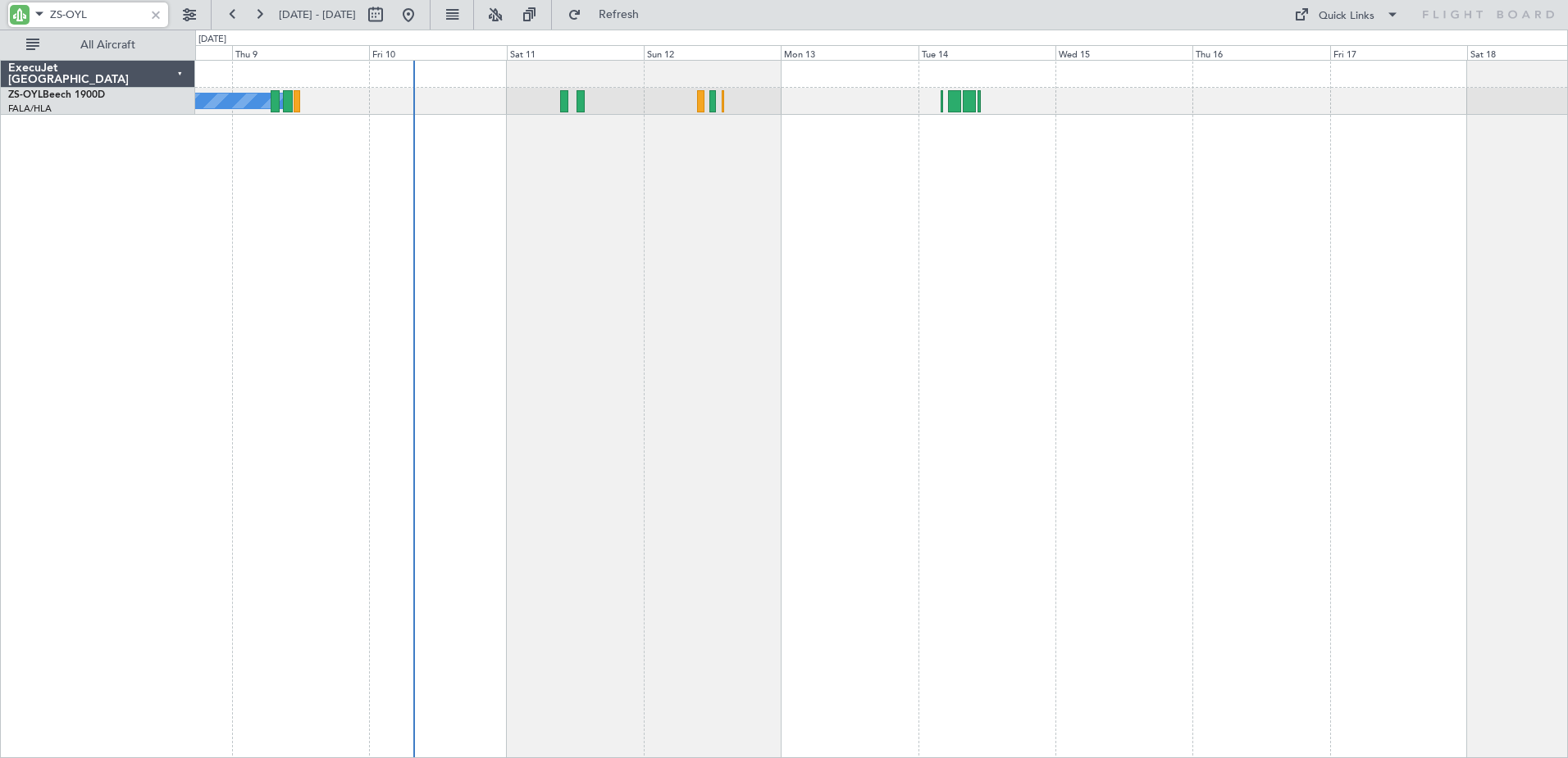
click at [419, 379] on div "A/C Booked A/C Booked A/C Booked A/C Booked A/C Booked A/C Booked A/C Booked A/…" at bounding box center [882, 408] width 1372 height 698
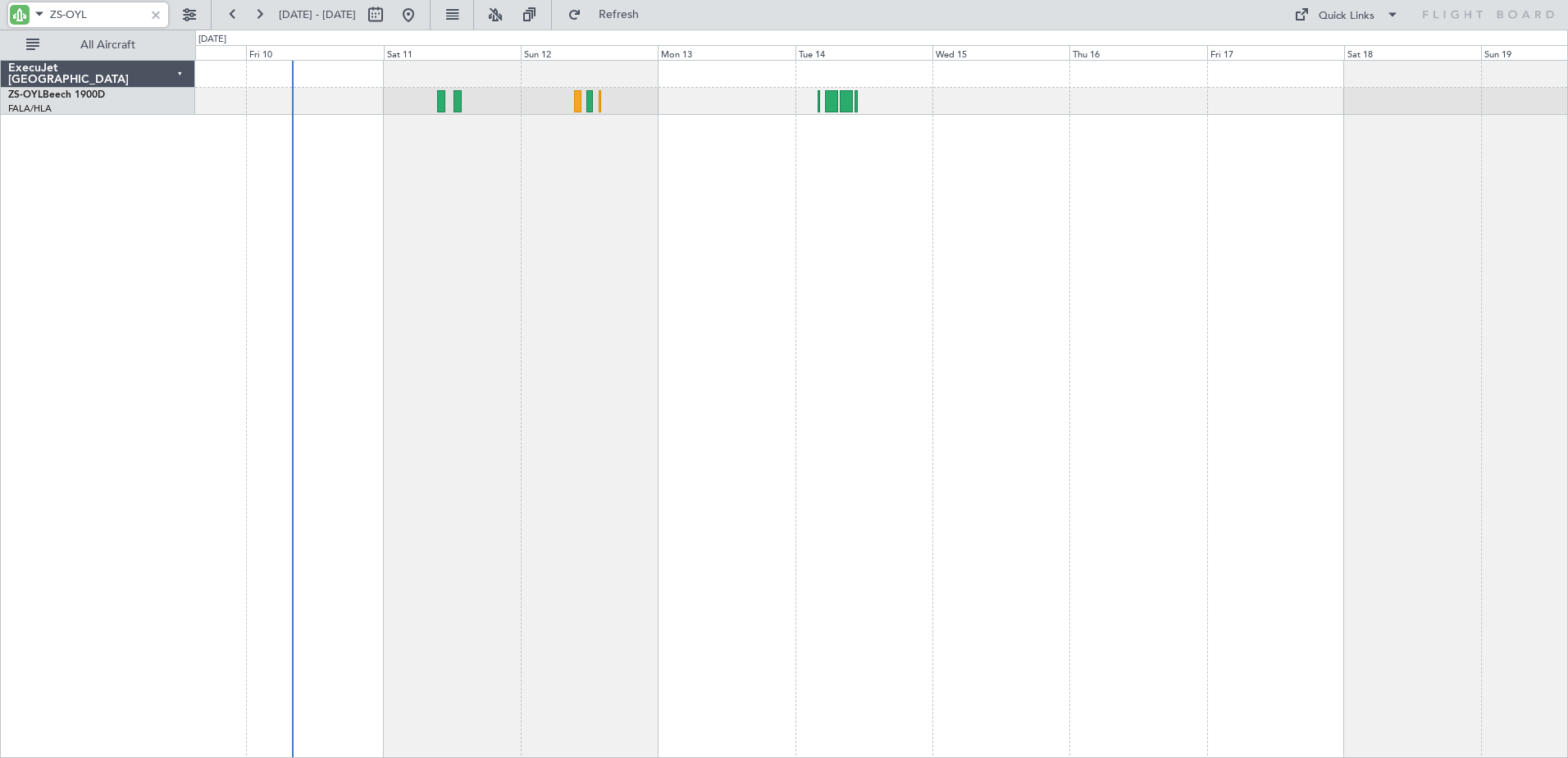
drag, startPoint x: 96, startPoint y: 18, endPoint x: 69, endPoint y: 14, distance: 27.3
click at [69, 14] on input "ZS-OYL" at bounding box center [96, 14] width 94 height 25
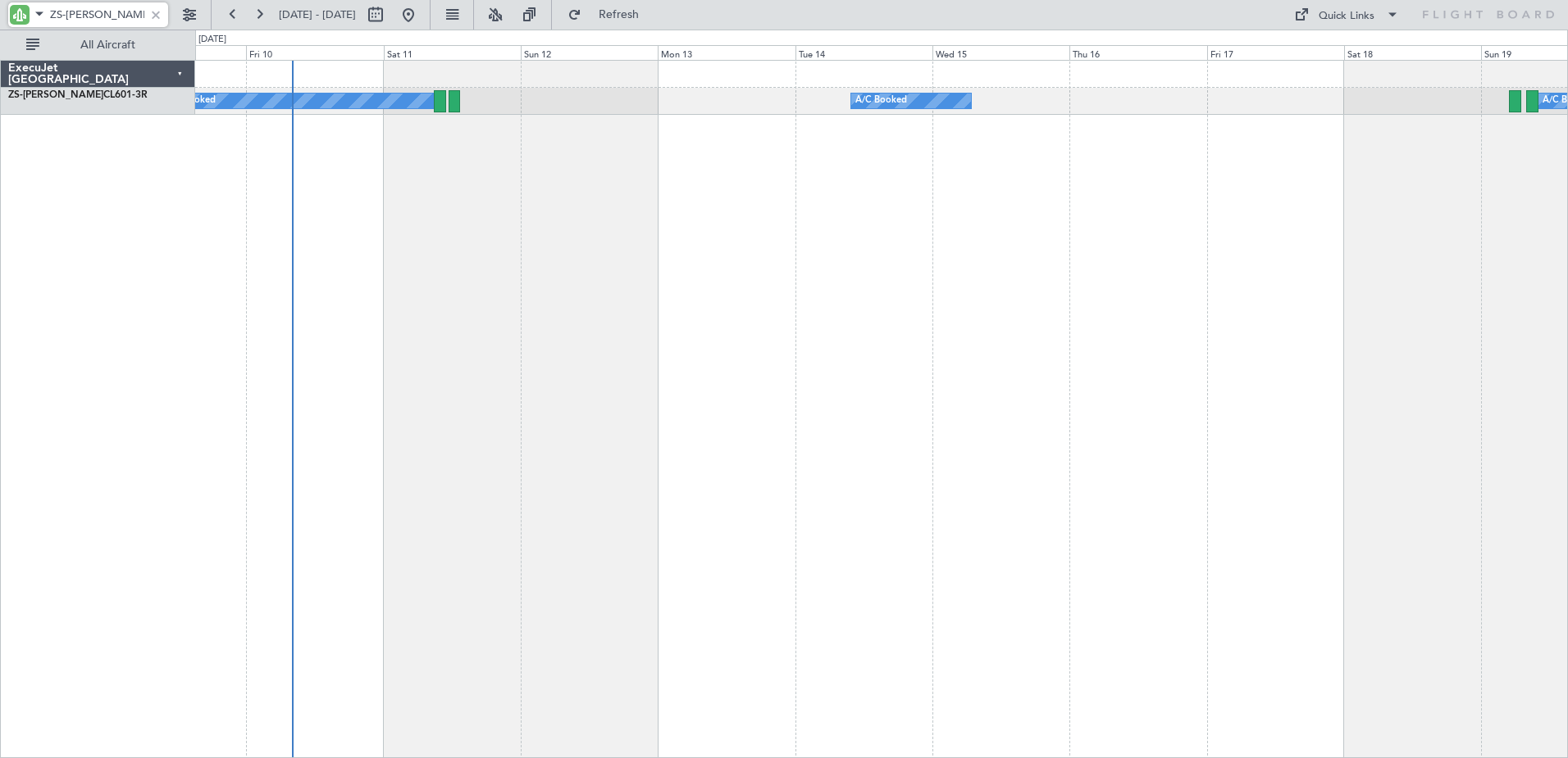
type input "ZS-[PERSON_NAME]"
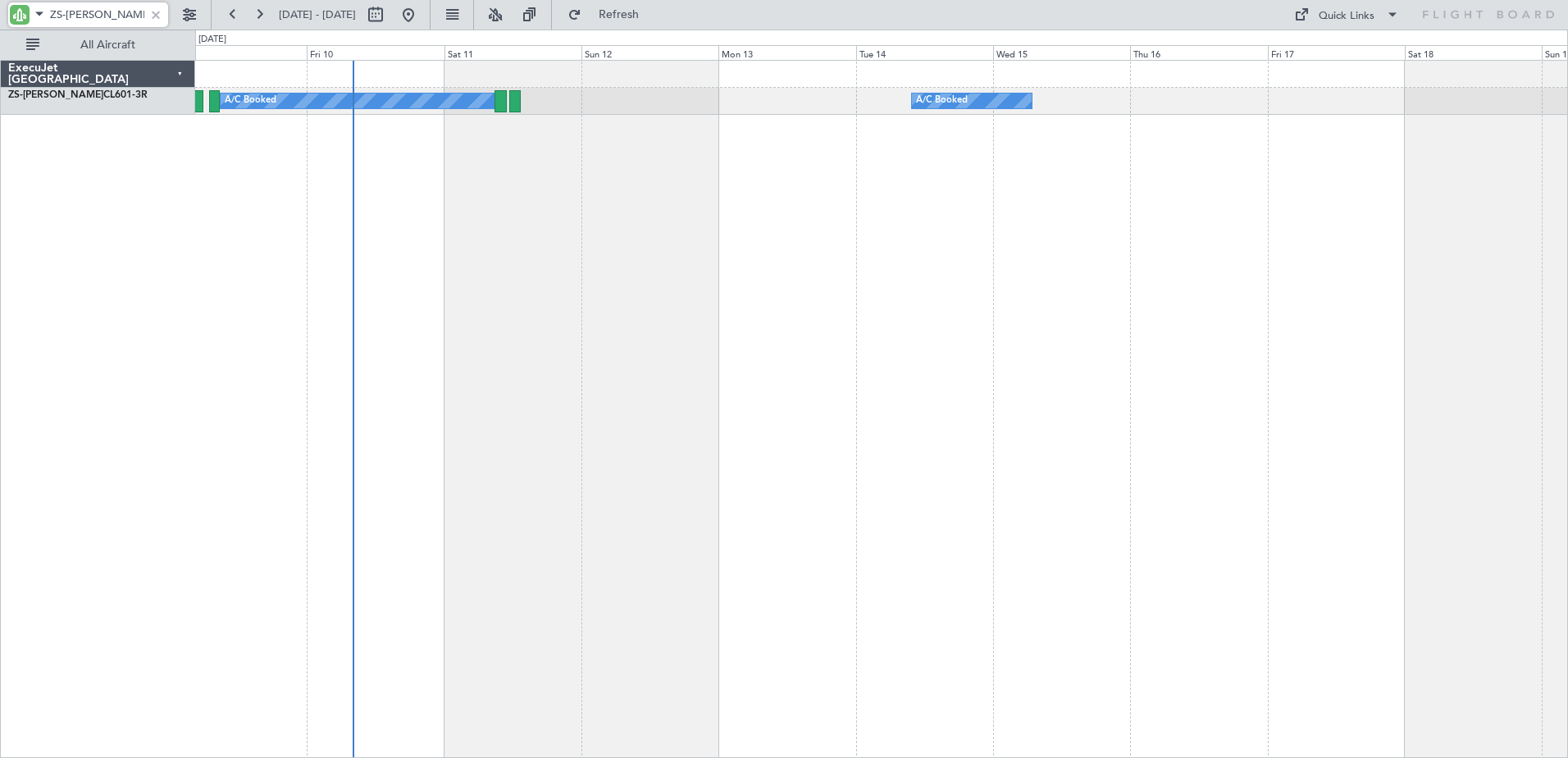
click at [448, 265] on div "A/C Booked A/C Booked A/C Booked A/C Booked A/C Booked A/C Booked A/C Booked A/…" at bounding box center [882, 408] width 1372 height 698
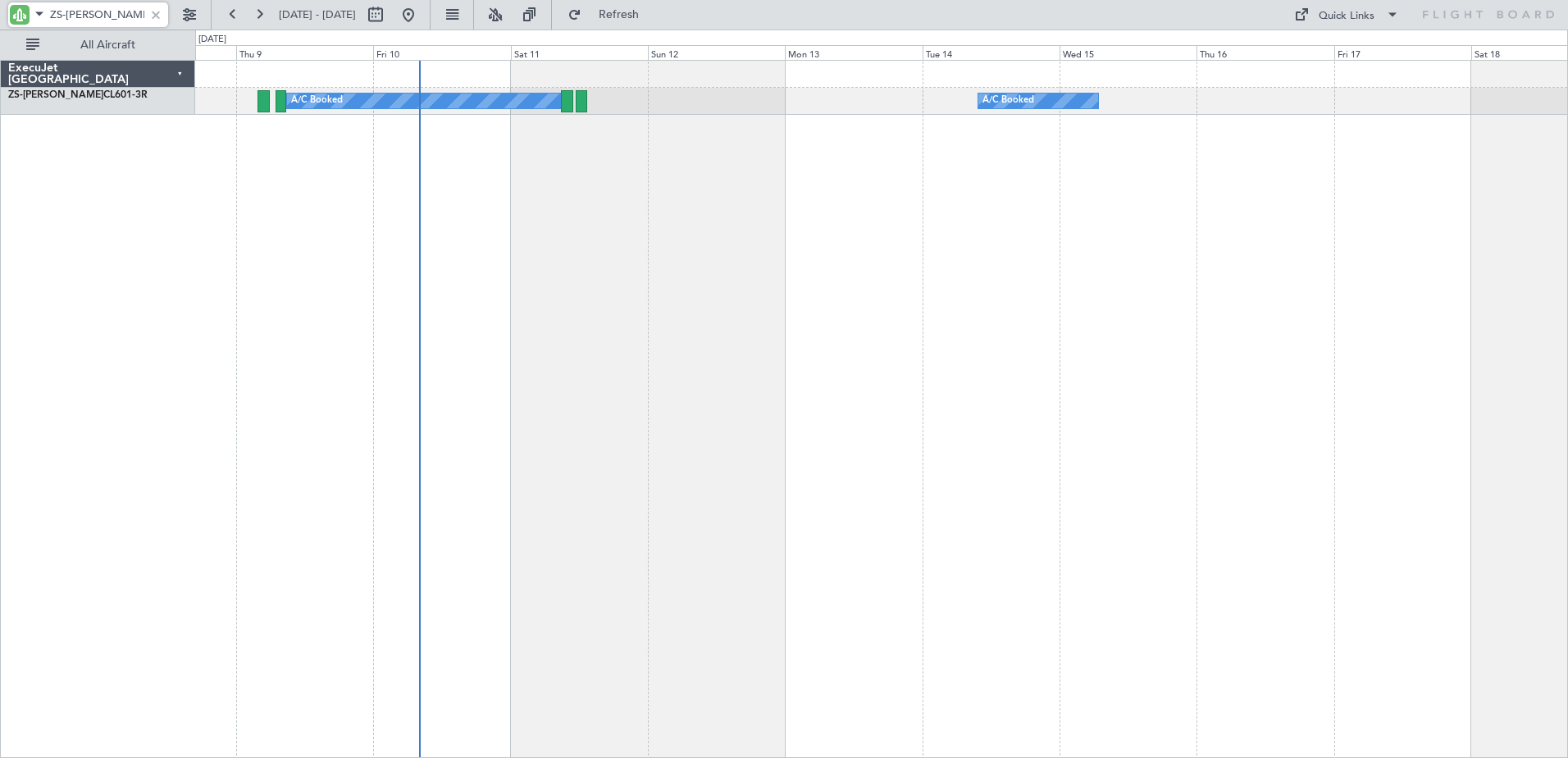
click at [351, 214] on div "A/C Booked A/C Booked A/C Booked A/C Booked A/C Booked A/C Booked A/C Booked A/…" at bounding box center [882, 408] width 1372 height 698
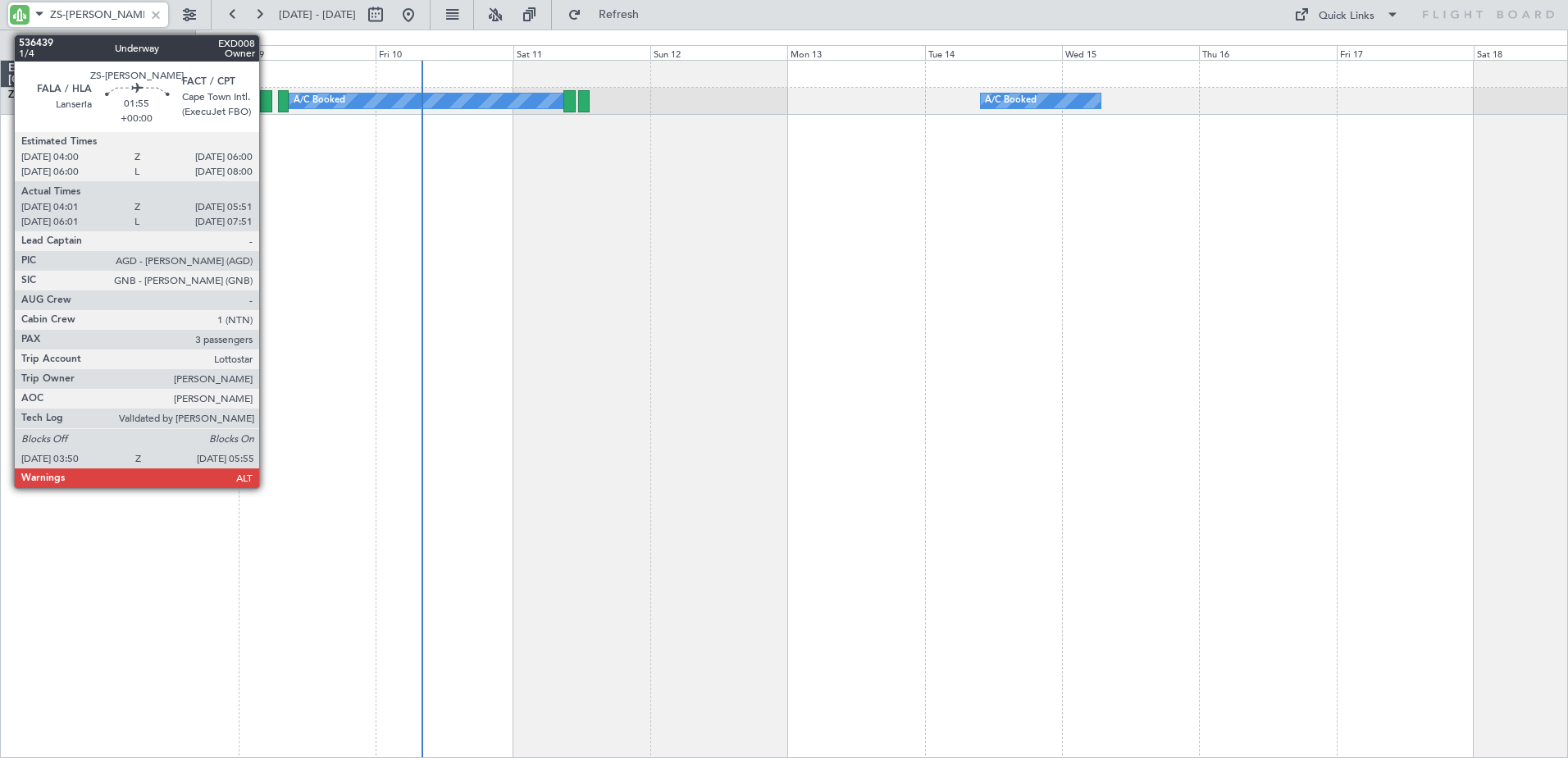
click at [266, 100] on div at bounding box center [266, 101] width 12 height 22
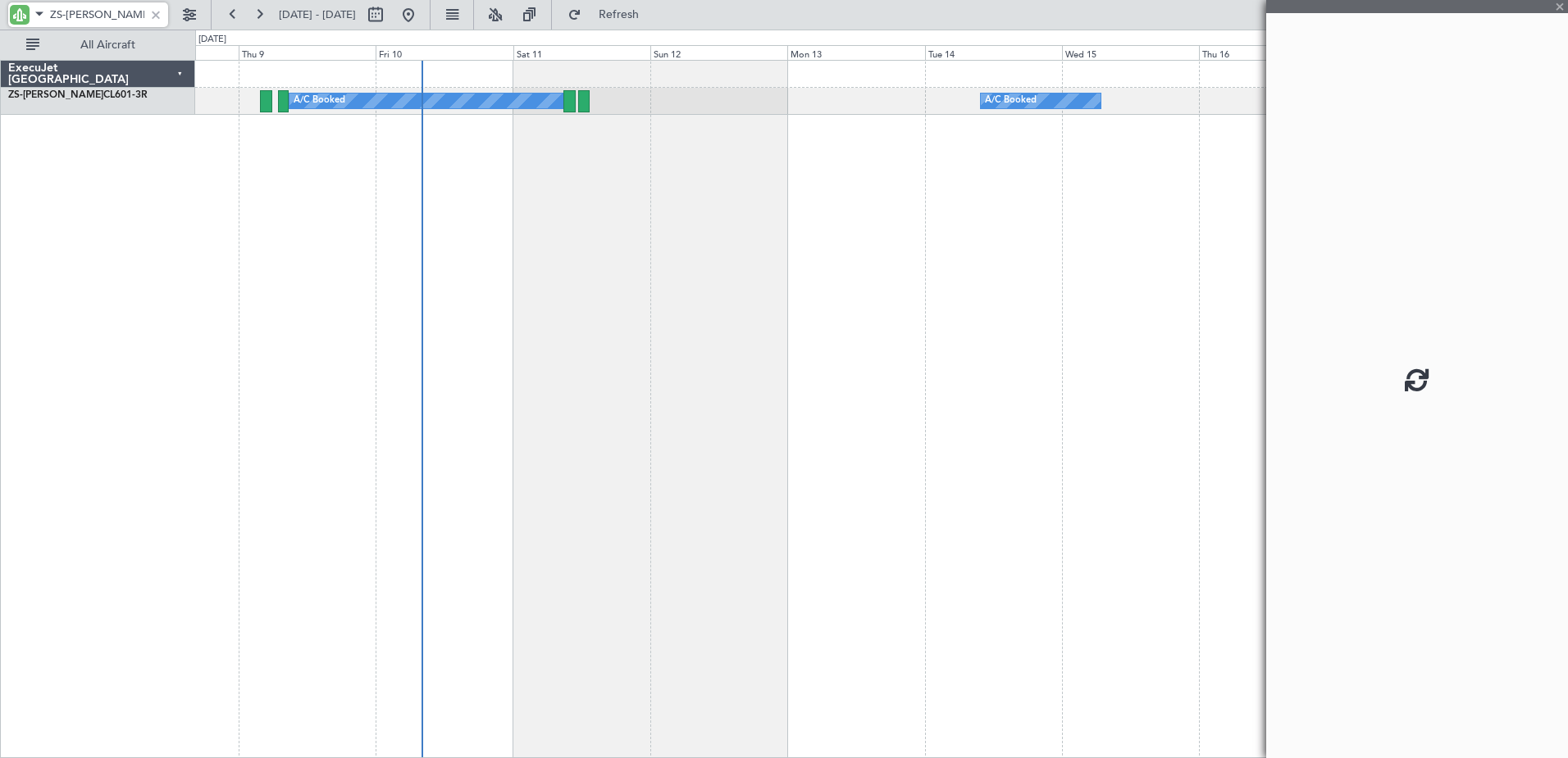
click at [266, 100] on div at bounding box center [266, 101] width 12 height 22
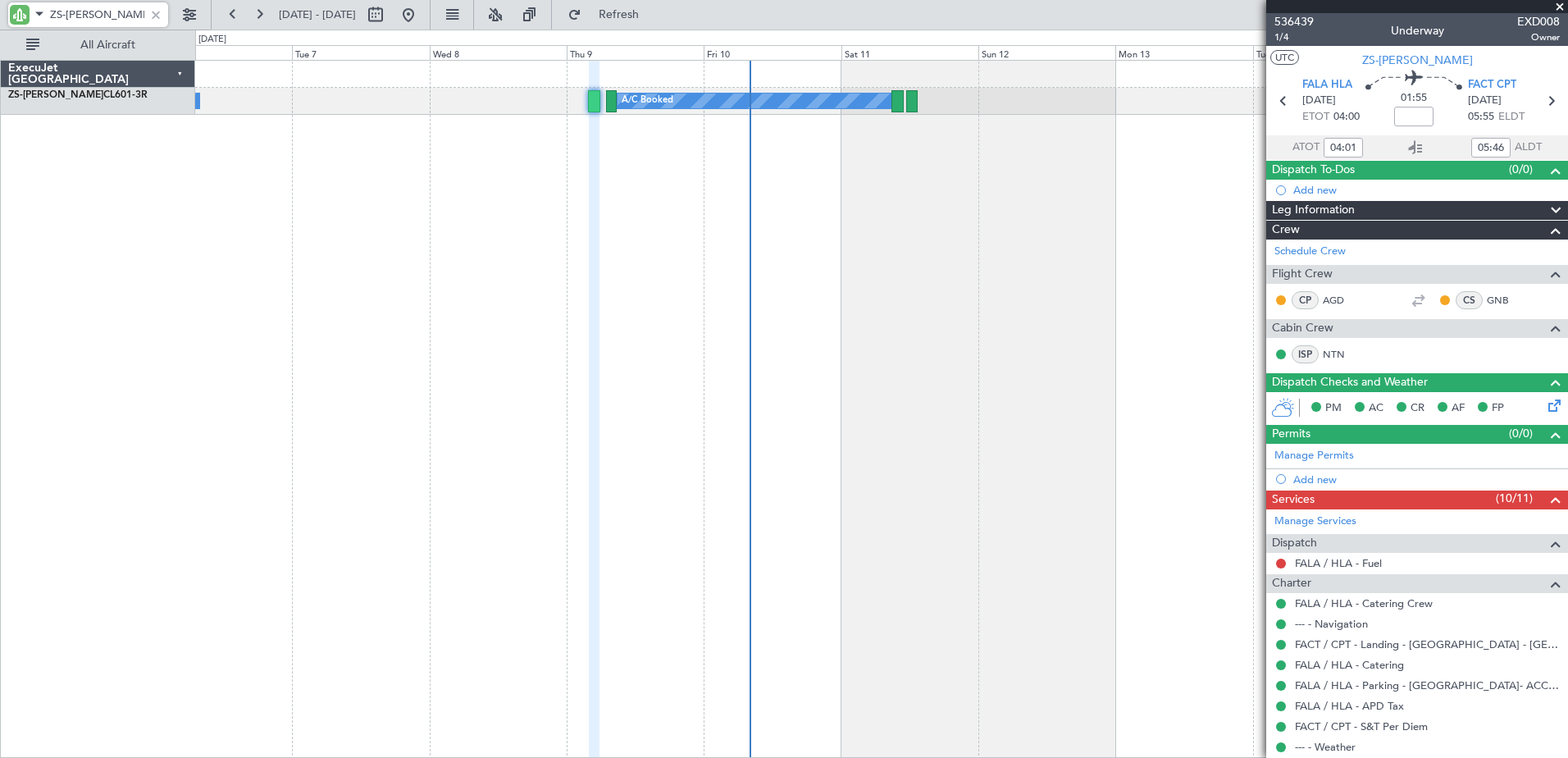
click at [1070, 338] on div "A/C Booked A/C Booked A/C Booked A/C Booked A/C Booked A/C Booked A/C Booked A/…" at bounding box center [882, 408] width 1372 height 698
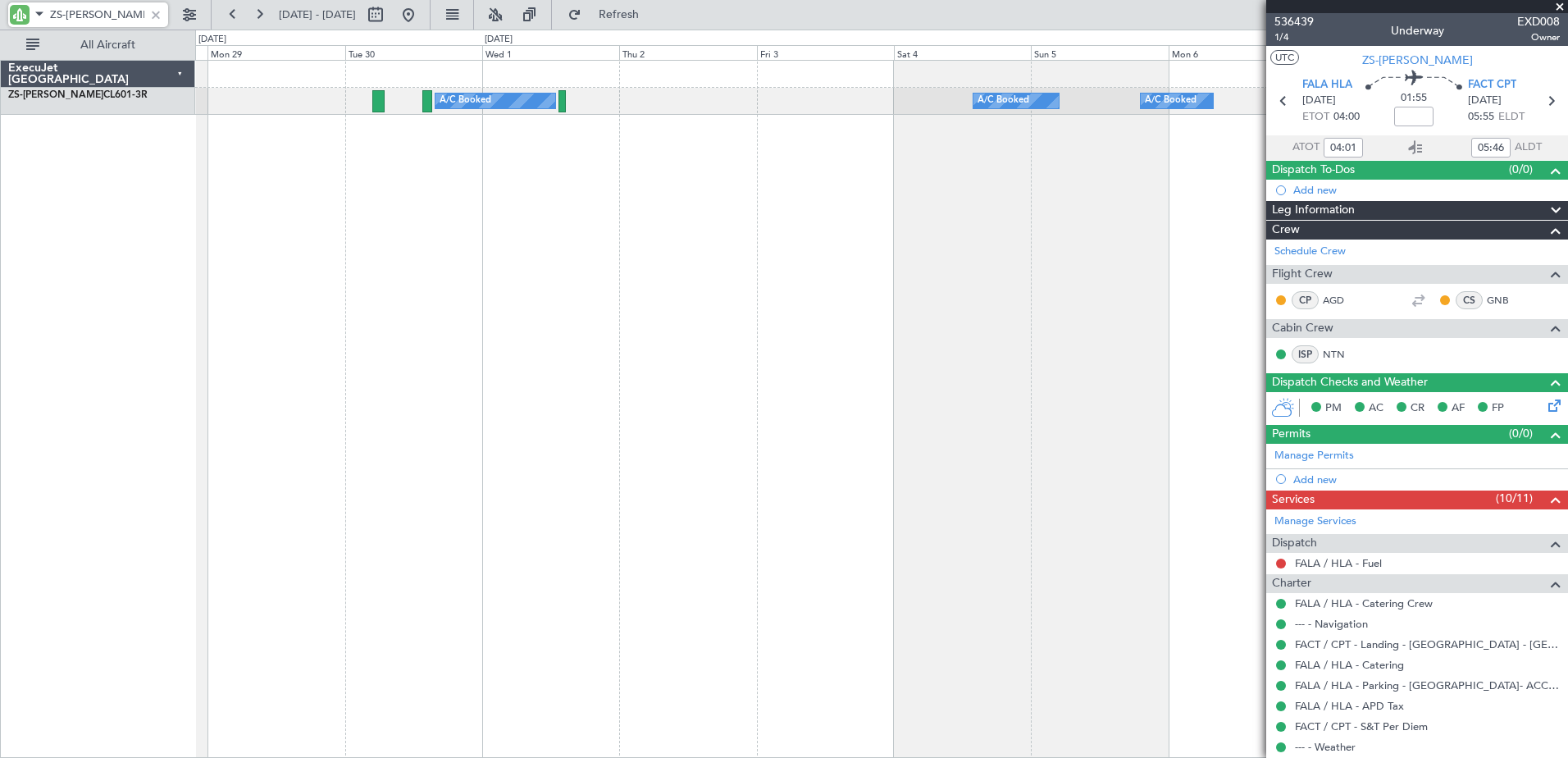
click at [1105, 346] on div "A/C Booked A/C Booked A/C Booked A/C Booked A/C Booked A/C Booked A/C Booked A/…" at bounding box center [882, 408] width 1372 height 698
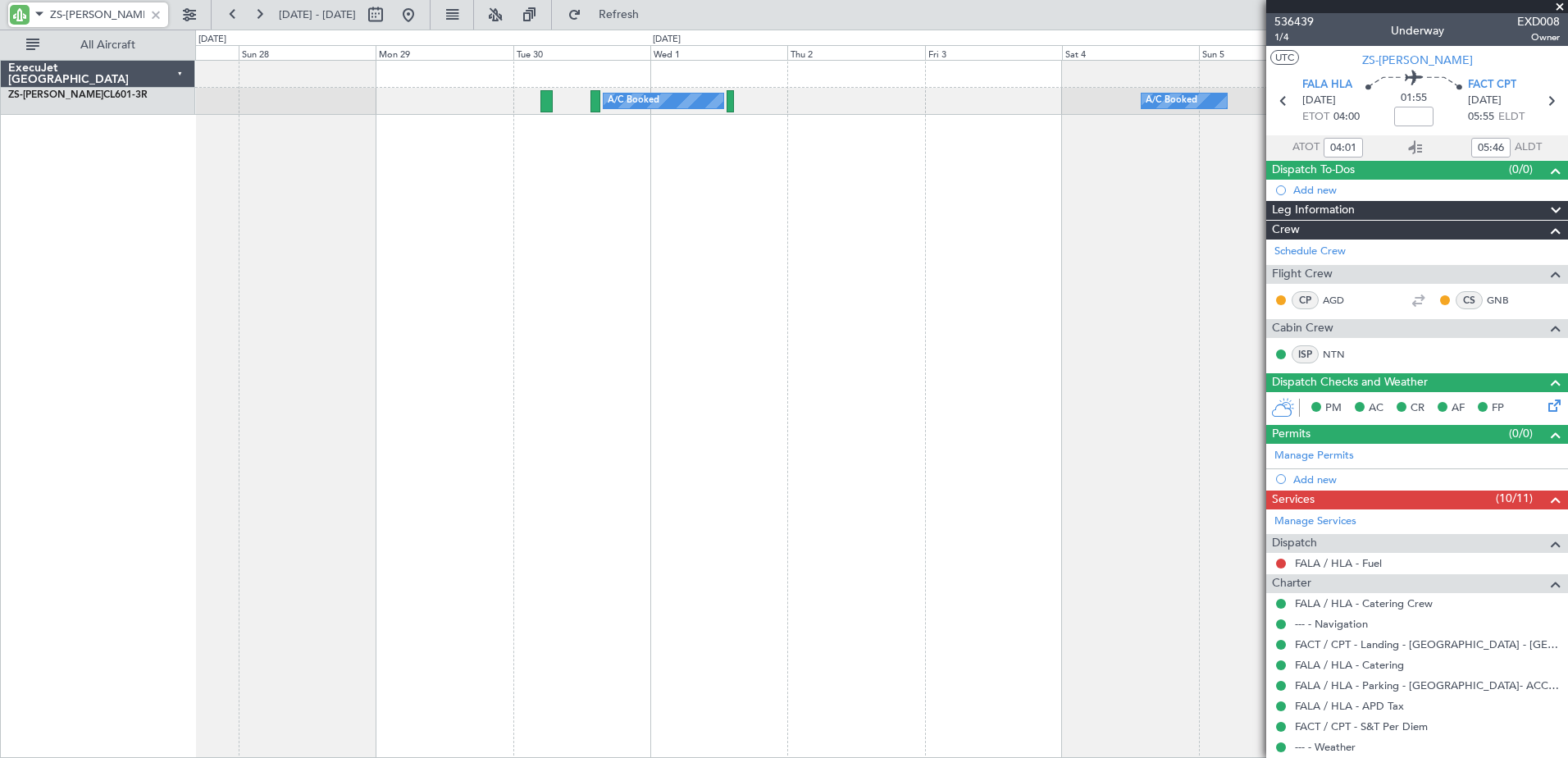
click at [1219, 351] on div "A/C Booked A/C Booked A/C Booked A/C Booked A/C Booked A/C Booked A/C Booked A/…" at bounding box center [882, 408] width 1372 height 698
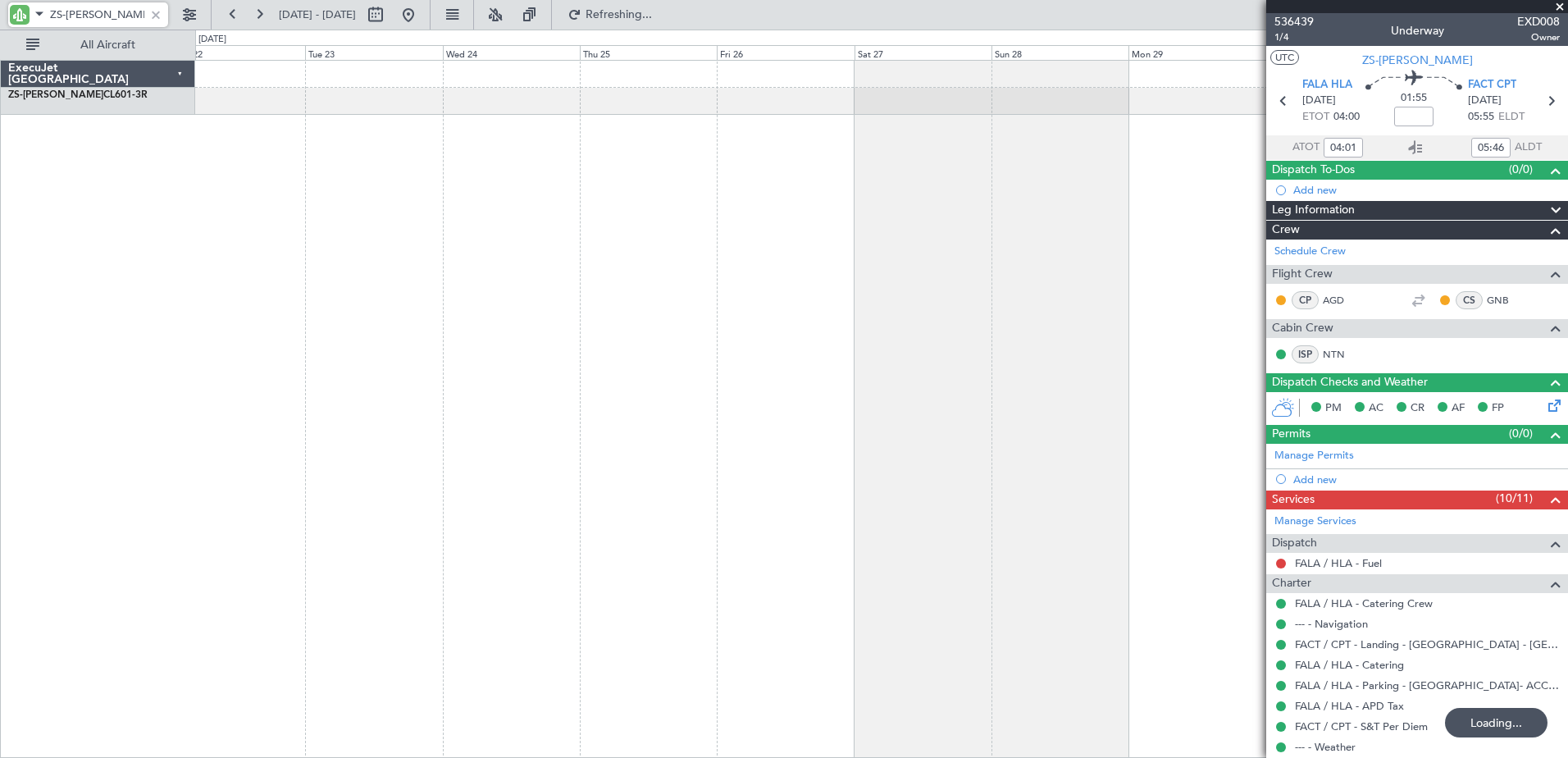
click at [555, 307] on div "A/C Booked A/C Booked" at bounding box center [882, 408] width 1372 height 698
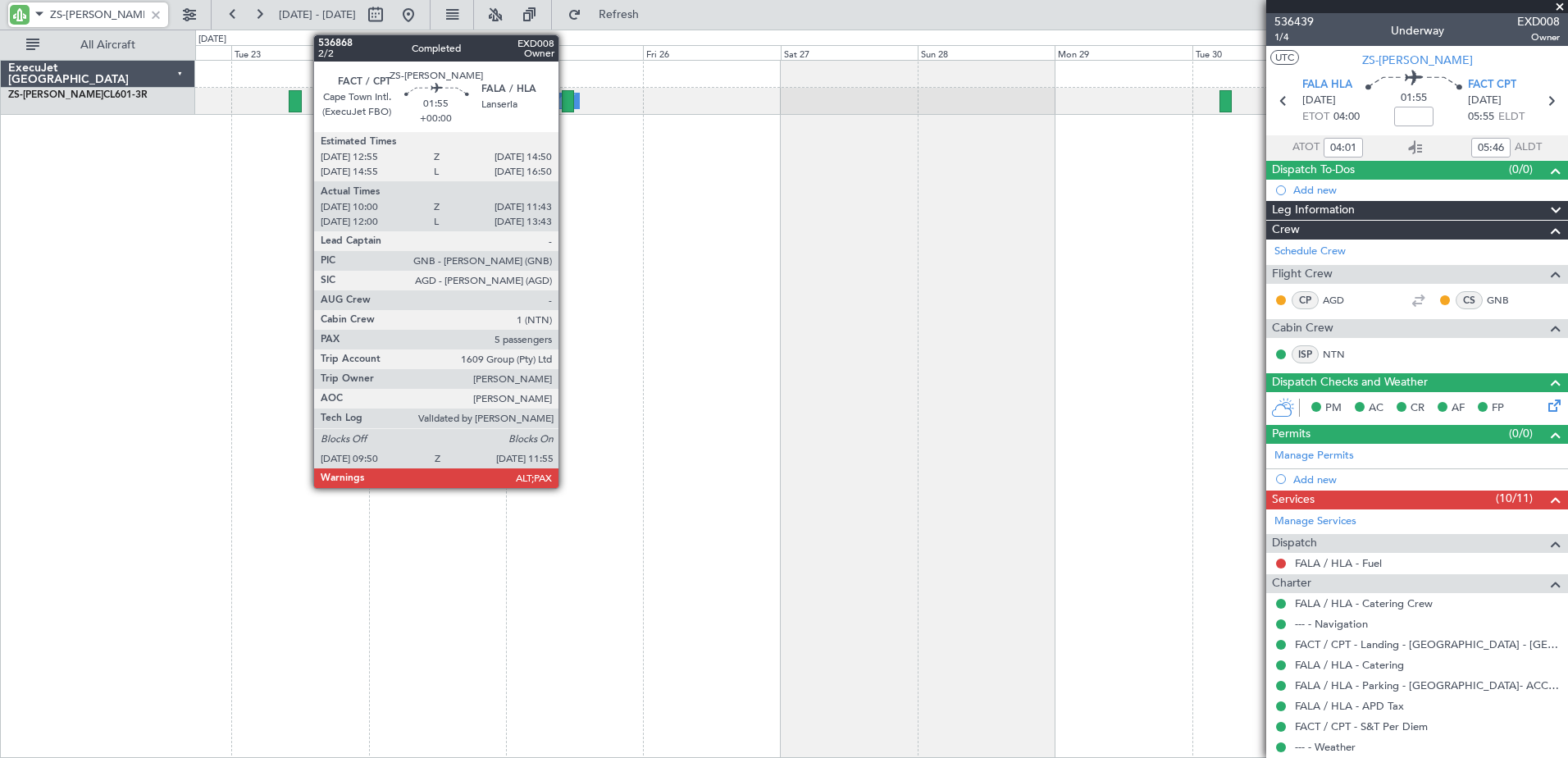
click at [566, 101] on div at bounding box center [568, 101] width 12 height 22
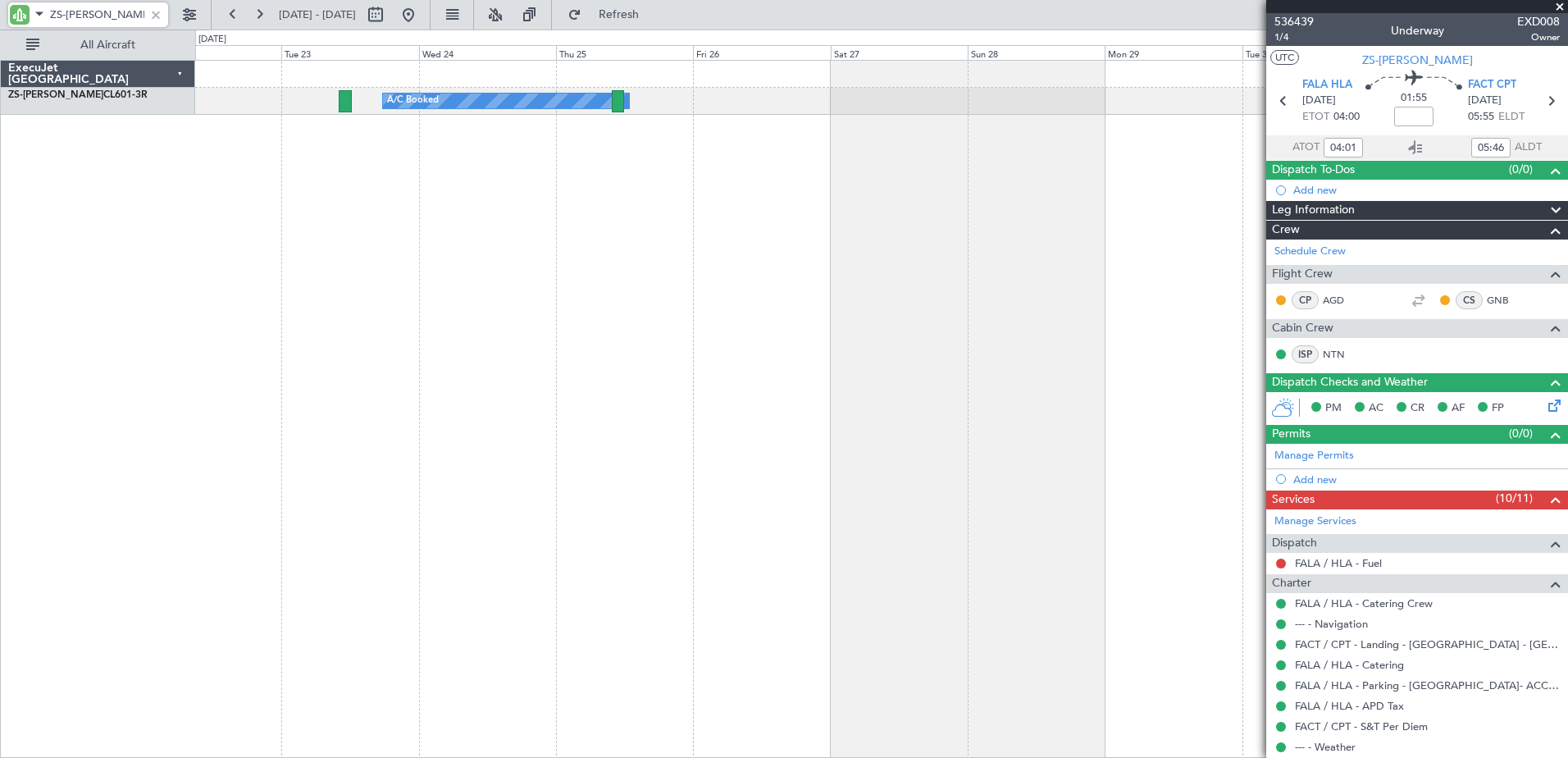
click at [382, 304] on div "A/C Booked A/C Booked A/C Booked" at bounding box center [882, 408] width 1372 height 698
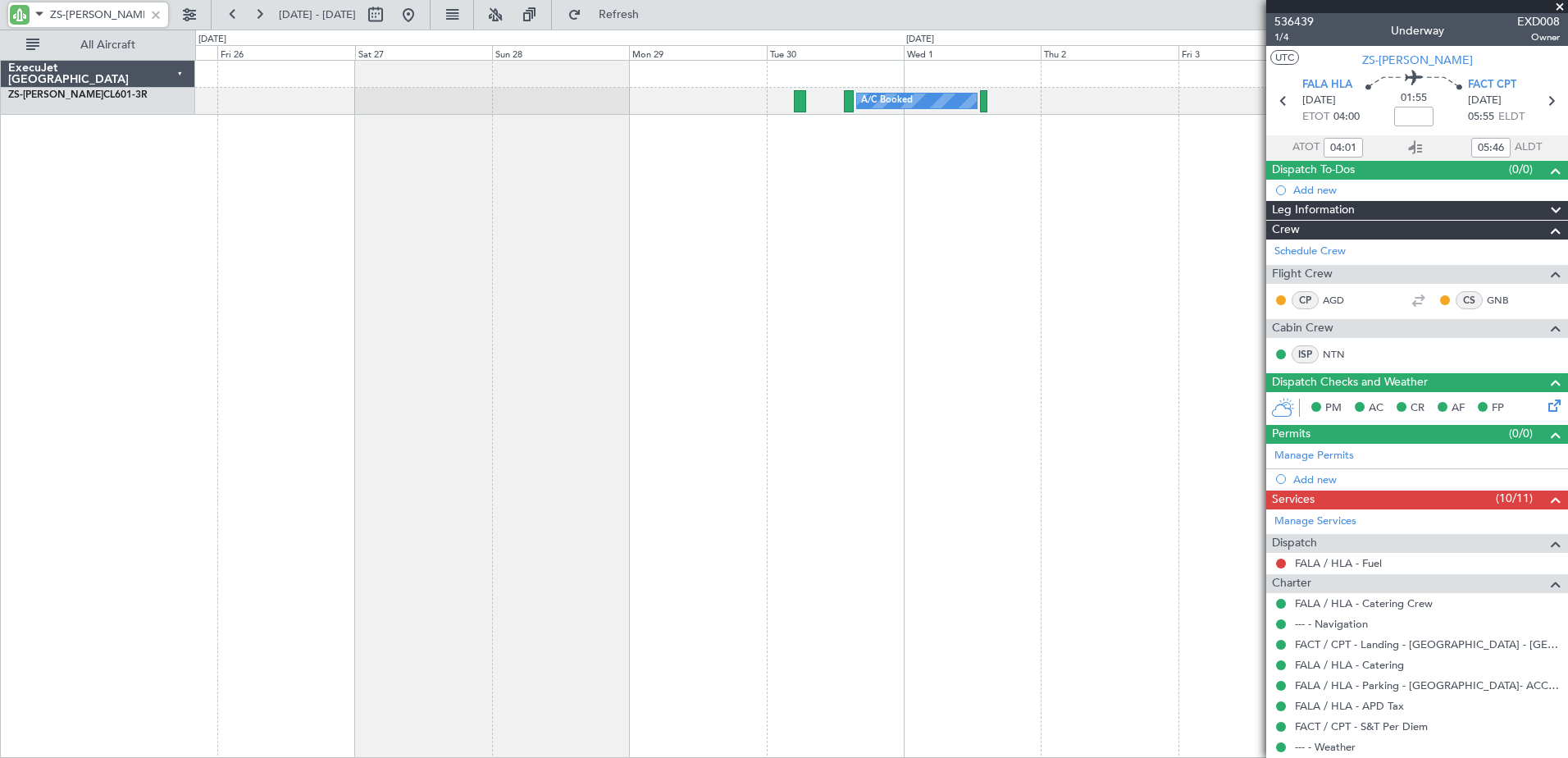
click at [421, 430] on div "A/C Booked A/C Booked A/C Booked A/C Booked" at bounding box center [882, 408] width 1372 height 698
click at [360, 400] on div "A/C Booked A/C Booked A/C Booked A/C Booked" at bounding box center [882, 408] width 1372 height 698
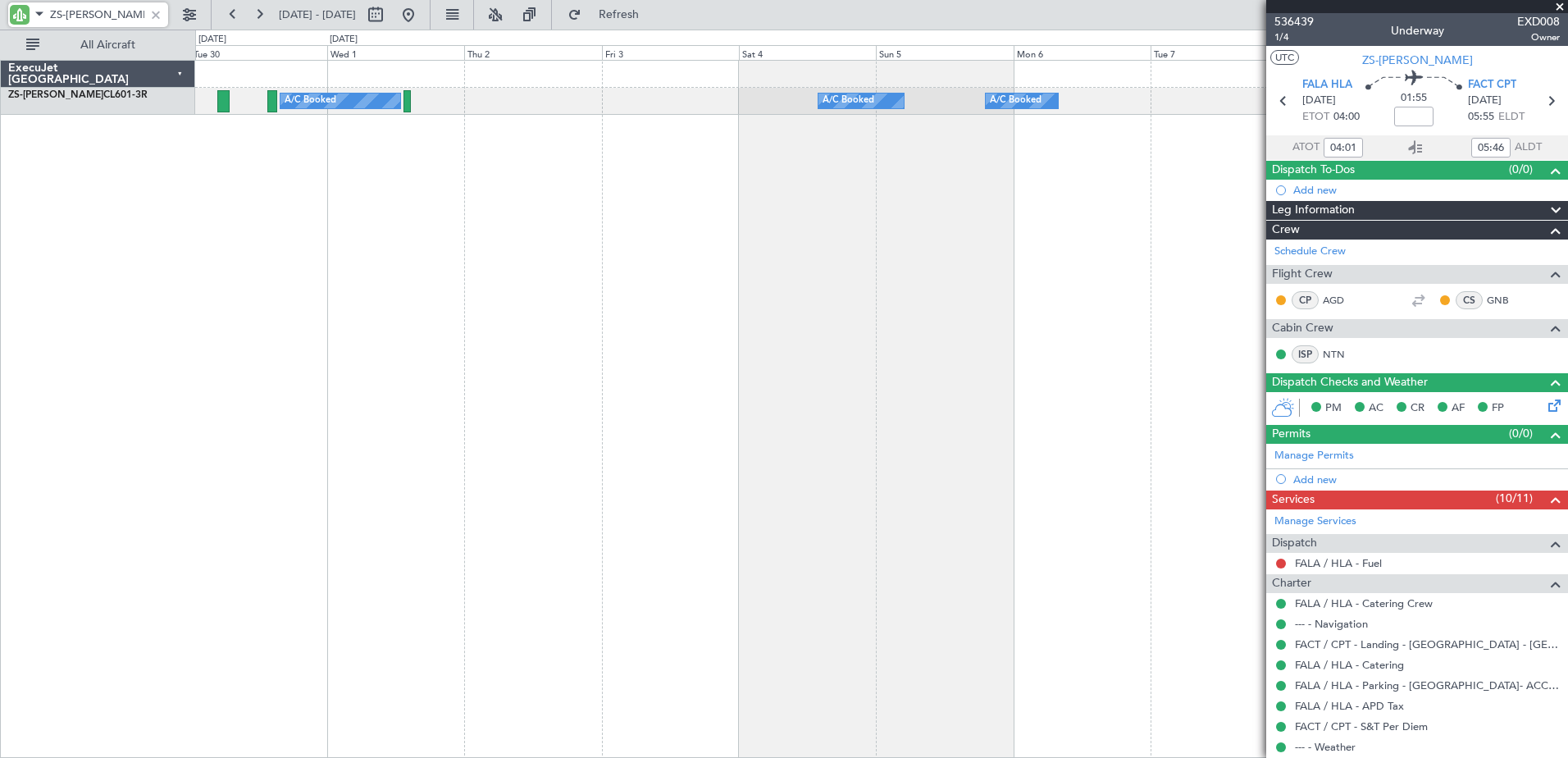
click at [426, 407] on div "A/C Booked A/C Booked A/C Booked A/C Booked A/C Booked A/C Booked A/C Booked A/…" at bounding box center [882, 408] width 1372 height 698
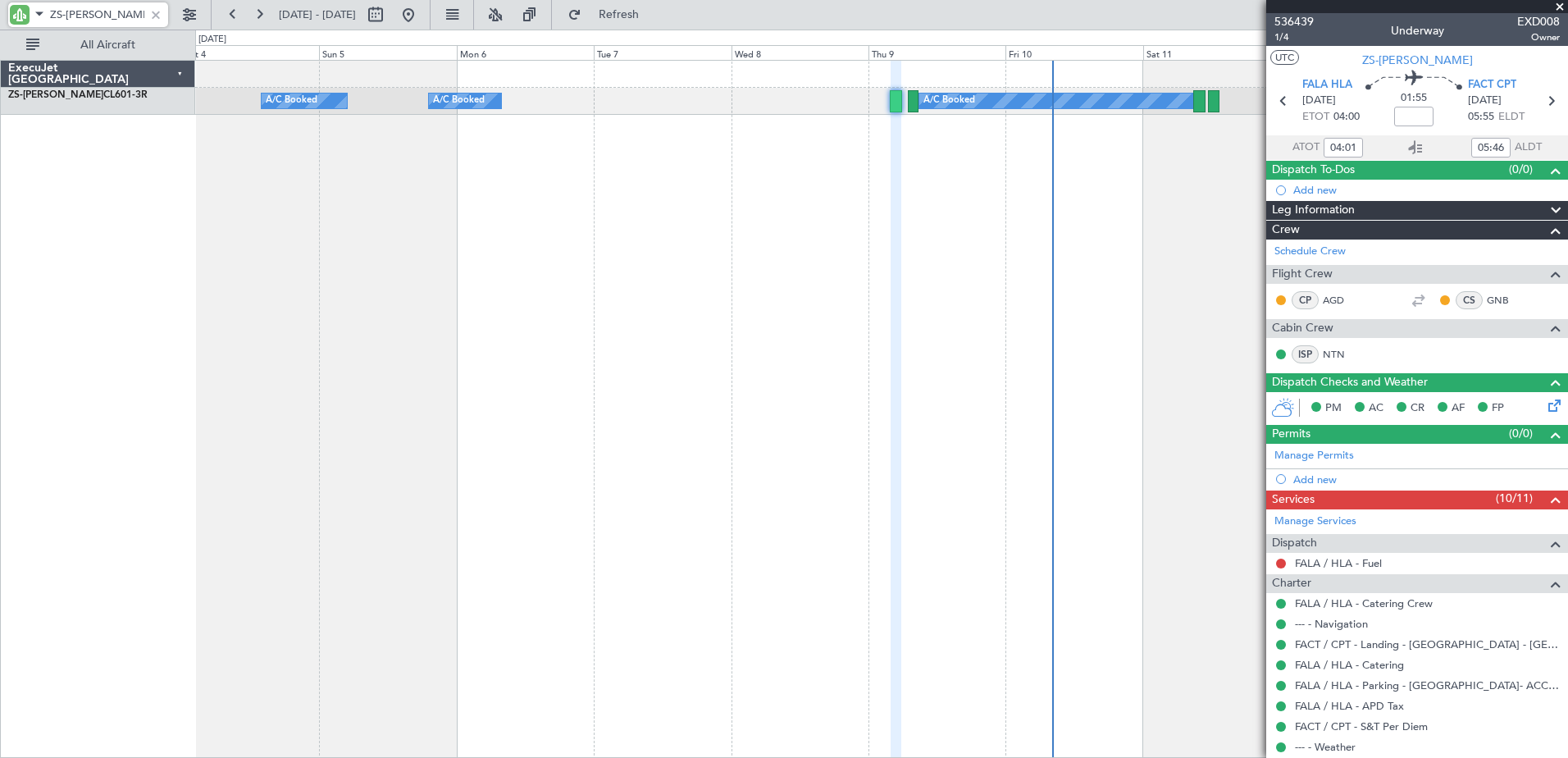
click at [420, 396] on div "A/C Booked A/C Booked A/C Booked A/C Booked A/C Booked A/C Booked A/C Booked A/…" at bounding box center [882, 408] width 1372 height 698
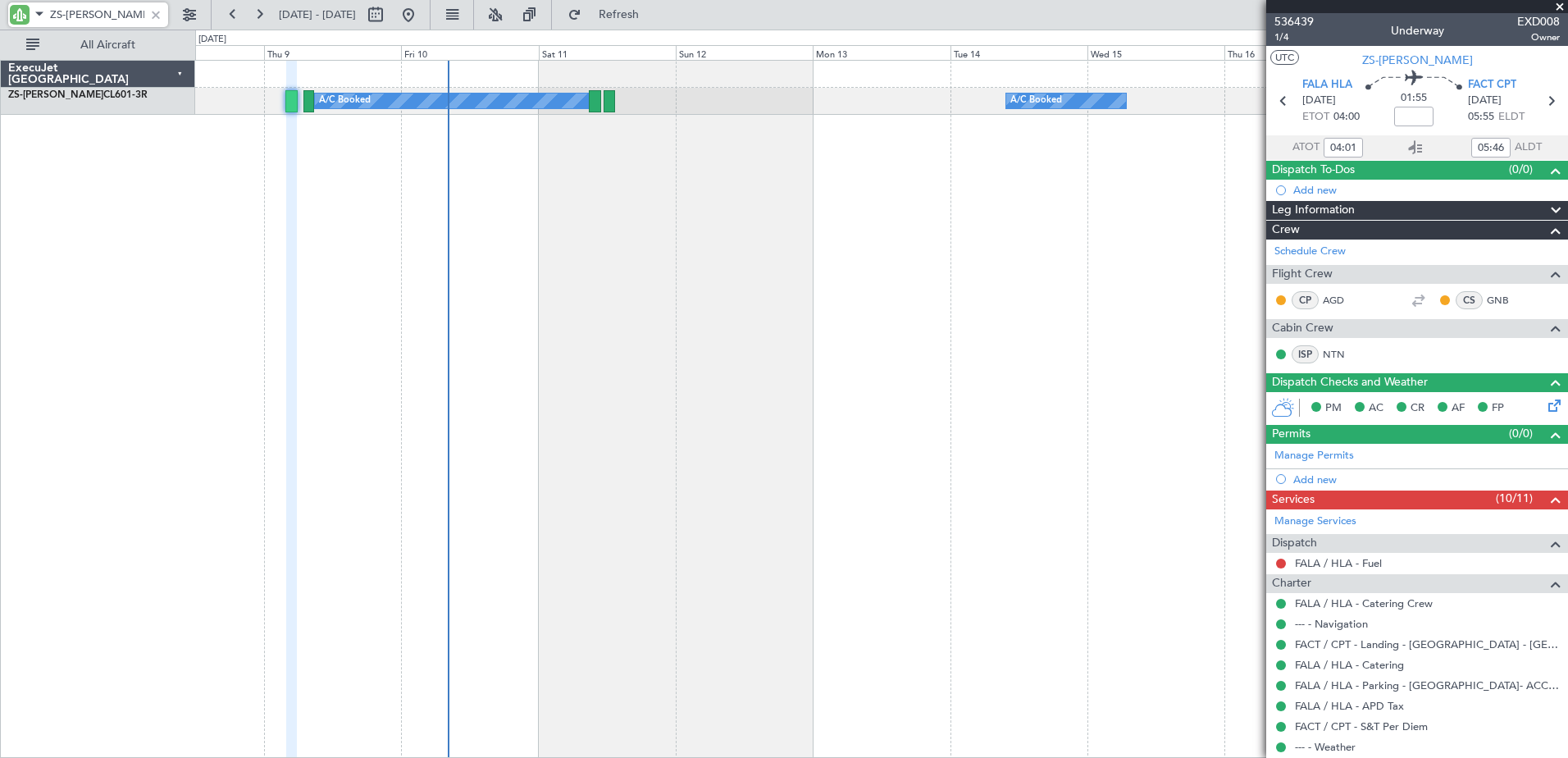
click at [550, 403] on div "A/C Booked A/C Booked A/C Booked A/C Booked A/C Booked A/C Booked A/C Booked A/…" at bounding box center [882, 408] width 1372 height 698
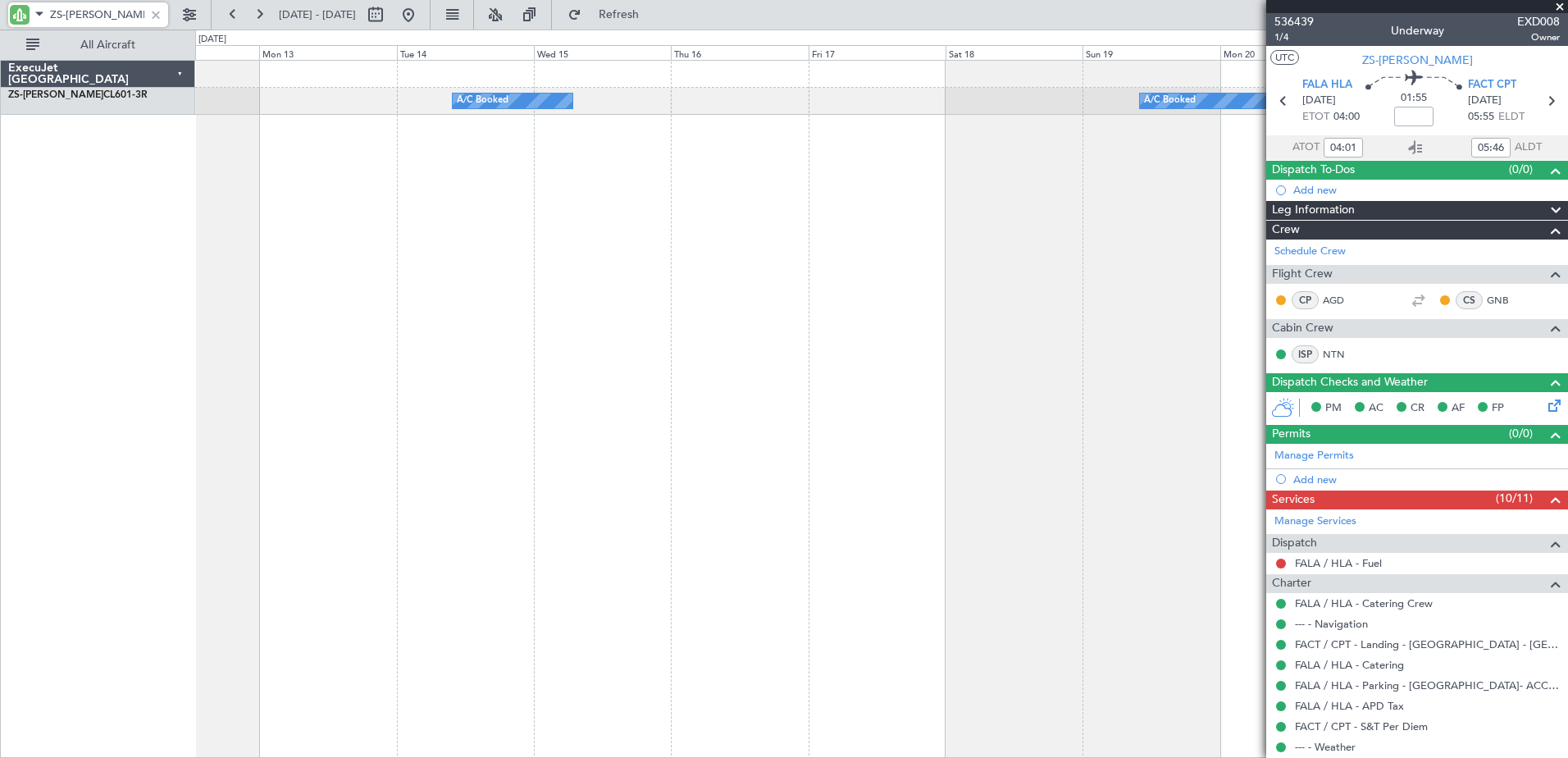
click at [690, 414] on div "A/C Booked A/C Booked A/C Booked A/C Booked A/C Booked A/C Booked A/C Booked A/…" at bounding box center [882, 408] width 1372 height 698
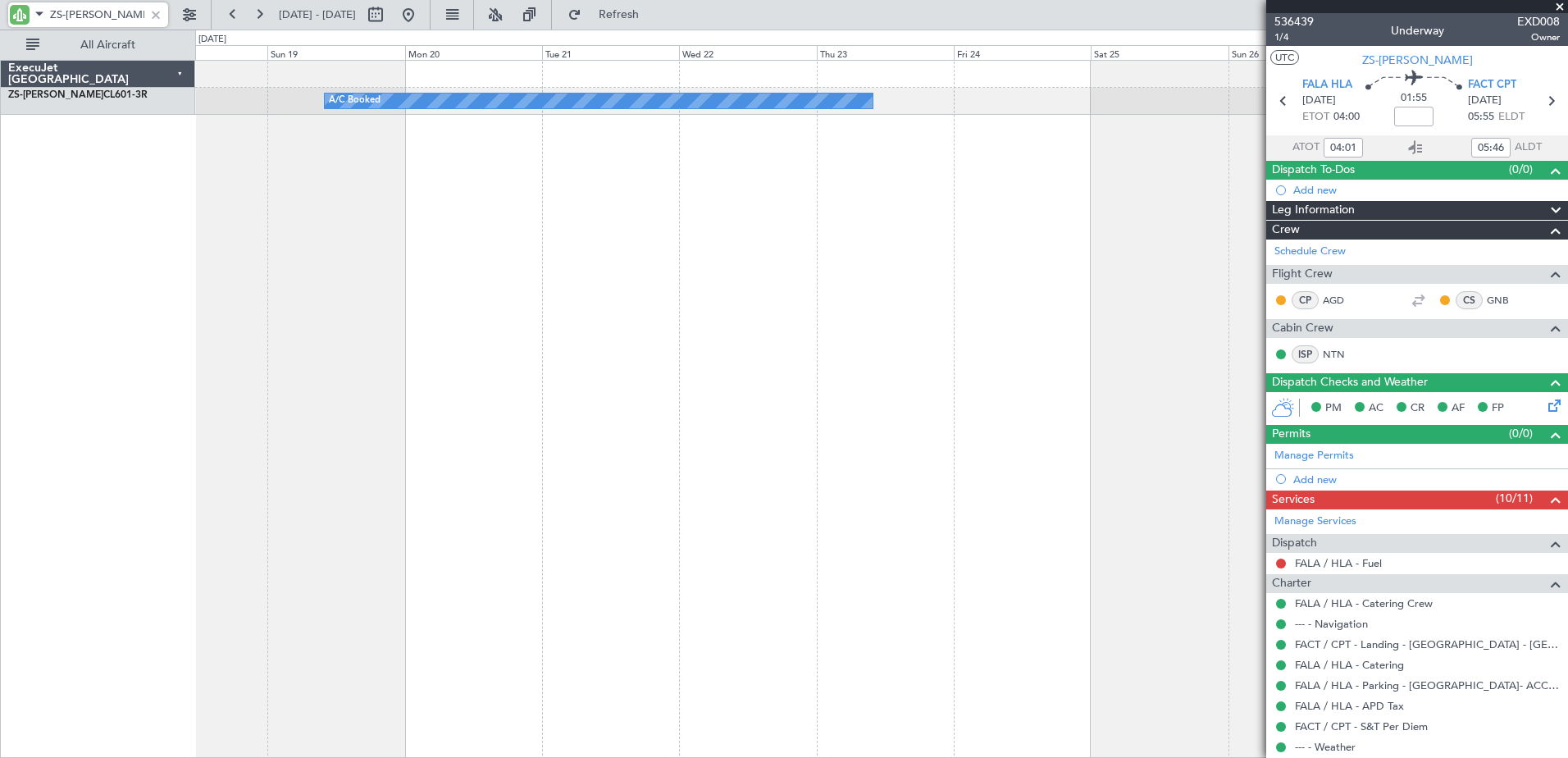
click at [324, 383] on div "A/C Booked" at bounding box center [882, 408] width 1372 height 698
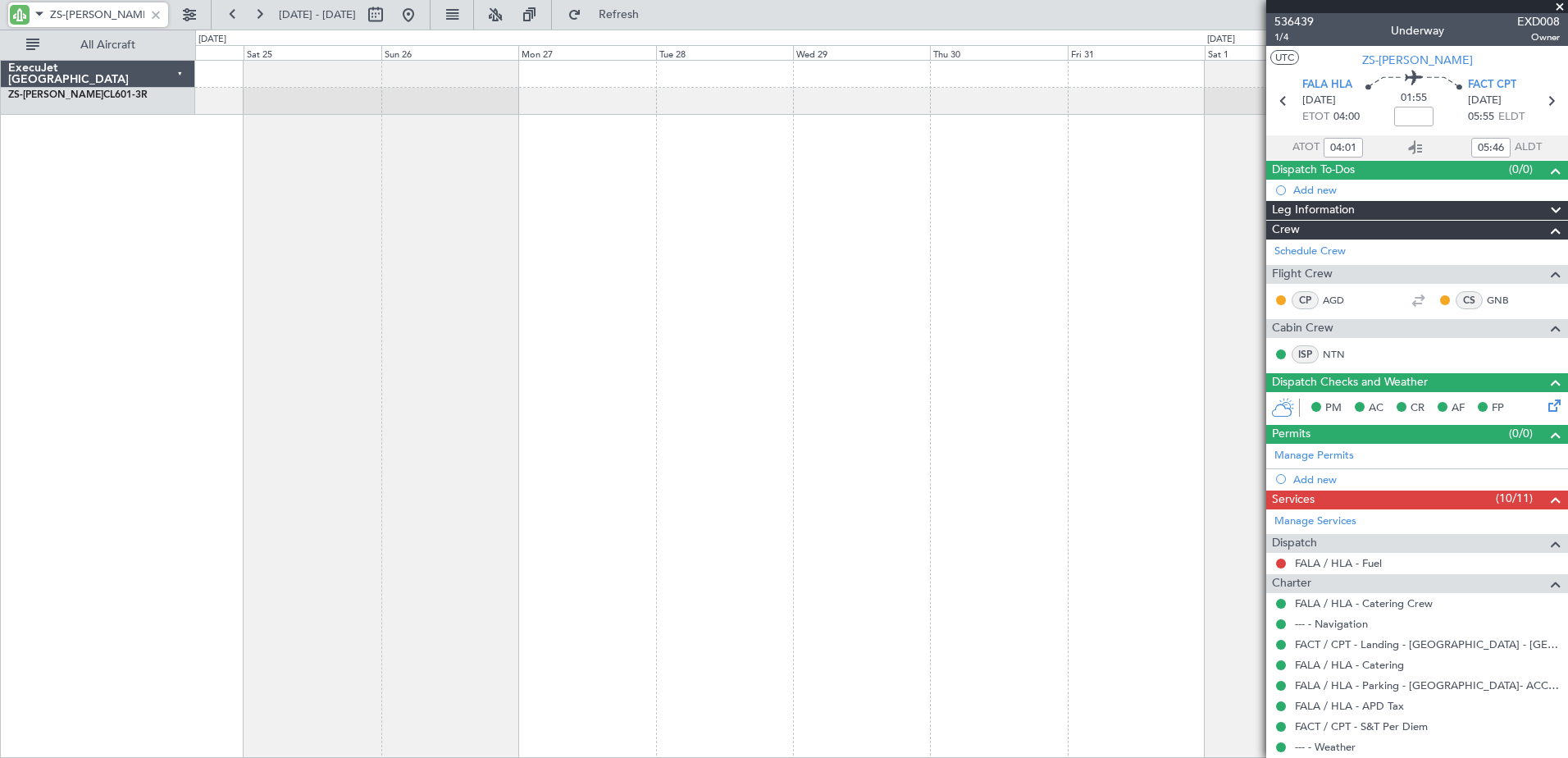
click at [324, 338] on div "A/C Booked" at bounding box center [882, 408] width 1372 height 698
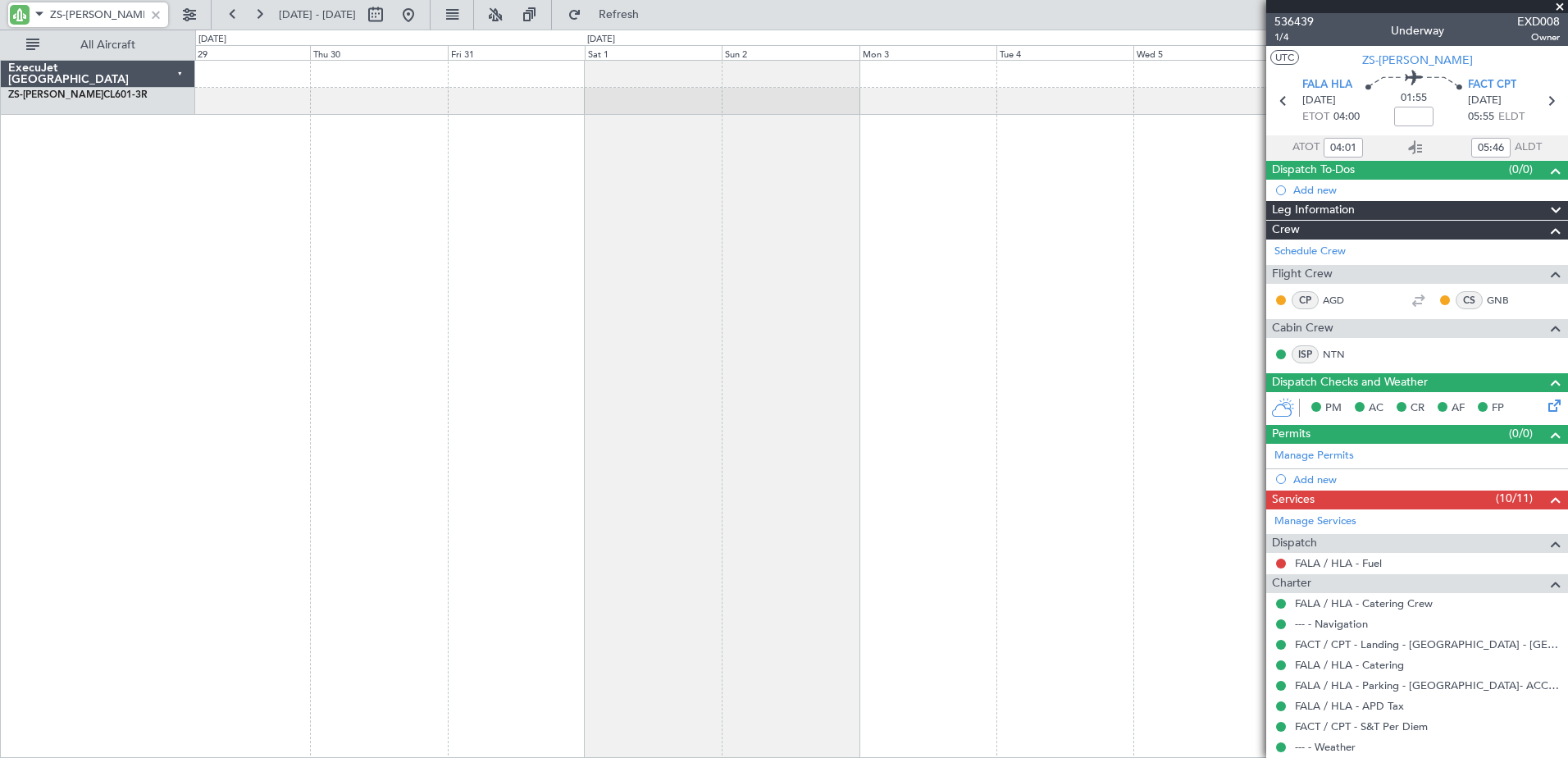
click at [32, 311] on div "ExecuJet South Africa ZS-PAT CL601-3R 0 0 Wed 29 Thu 30 Fri 31 Sat 1 Sun 2 Mon …" at bounding box center [784, 393] width 1568 height 728
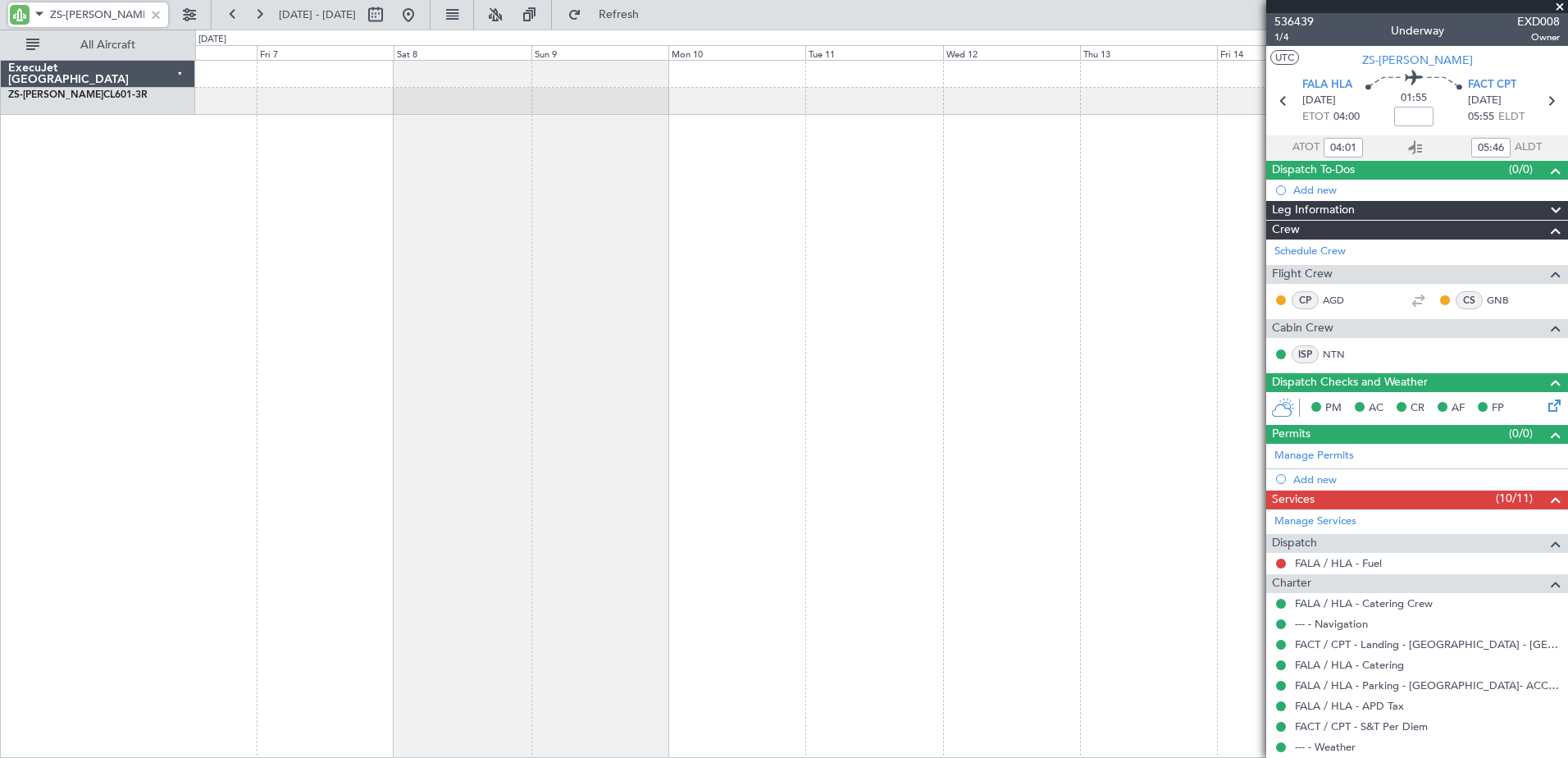
click at [0, 378] on html "ZS-PAT 22 Sep 2025 - 02 Oct 2025 Refresh Quick Links All Aircraft ExecuJet Sout…" at bounding box center [784, 379] width 1568 height 758
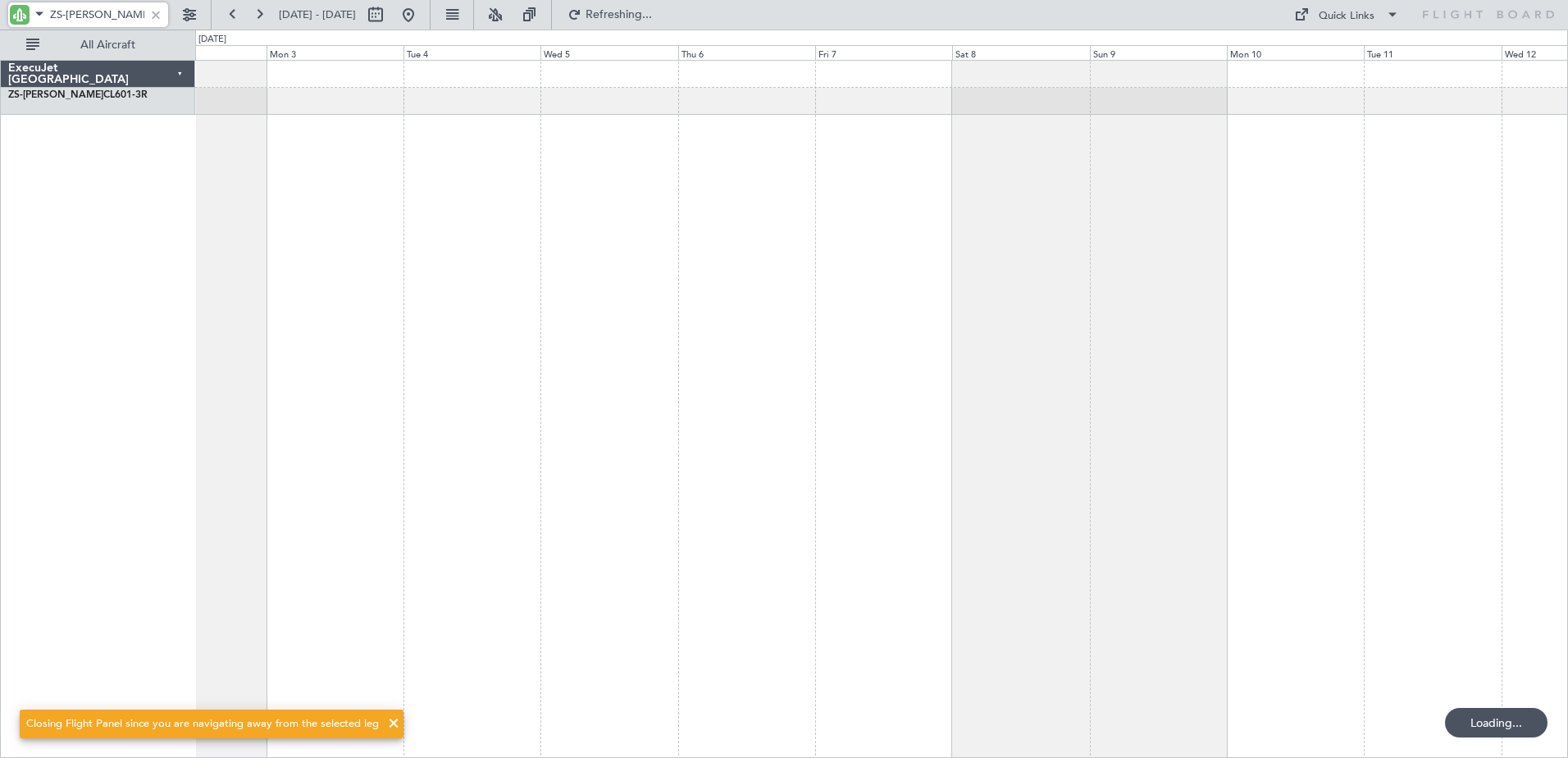
click at [929, 412] on div at bounding box center [882, 408] width 1372 height 698
